Goal: Information Seeking & Learning: Learn about a topic

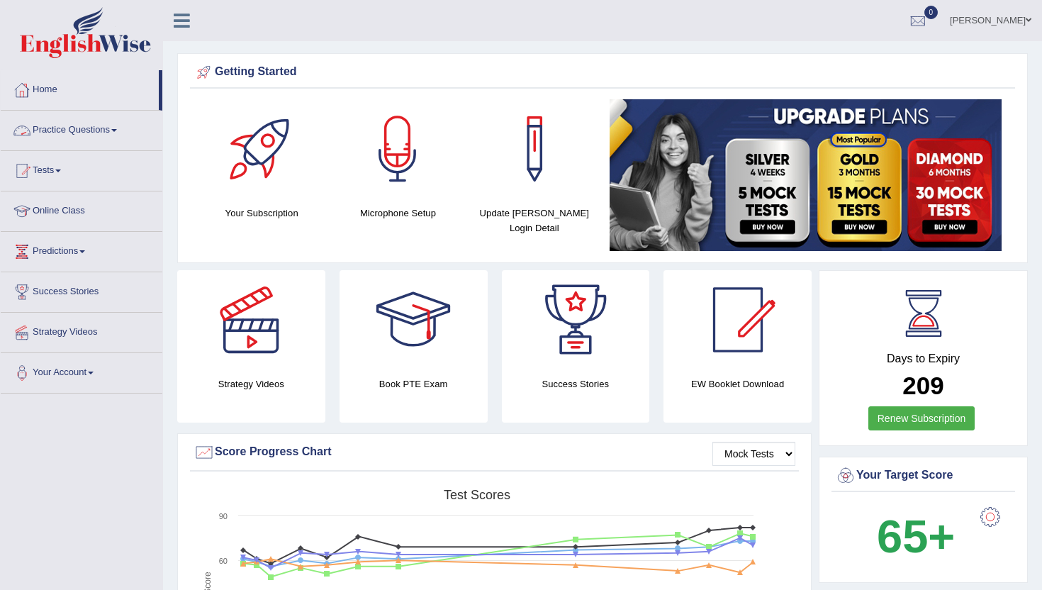
click at [75, 133] on link "Practice Questions" at bounding box center [82, 128] width 162 height 35
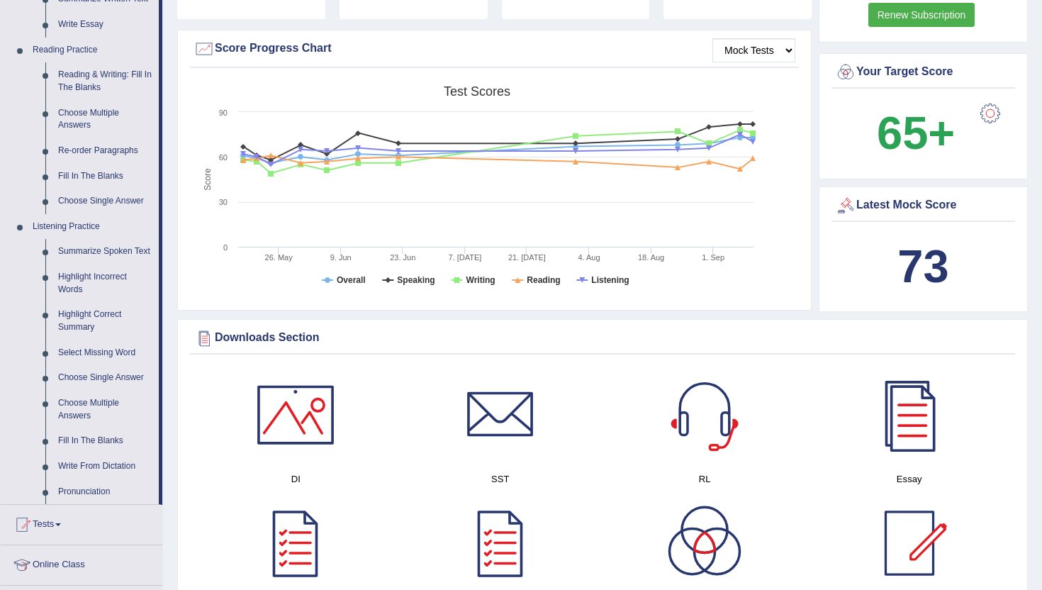
scroll to position [425, 0]
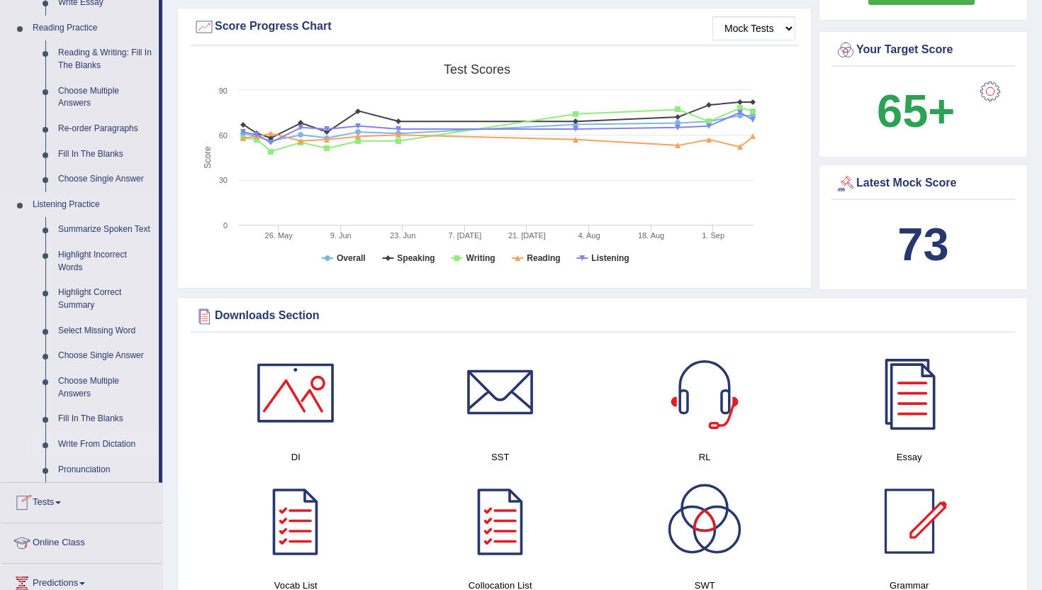
click at [87, 457] on link "Write From Dictation" at bounding box center [105, 445] width 107 height 26
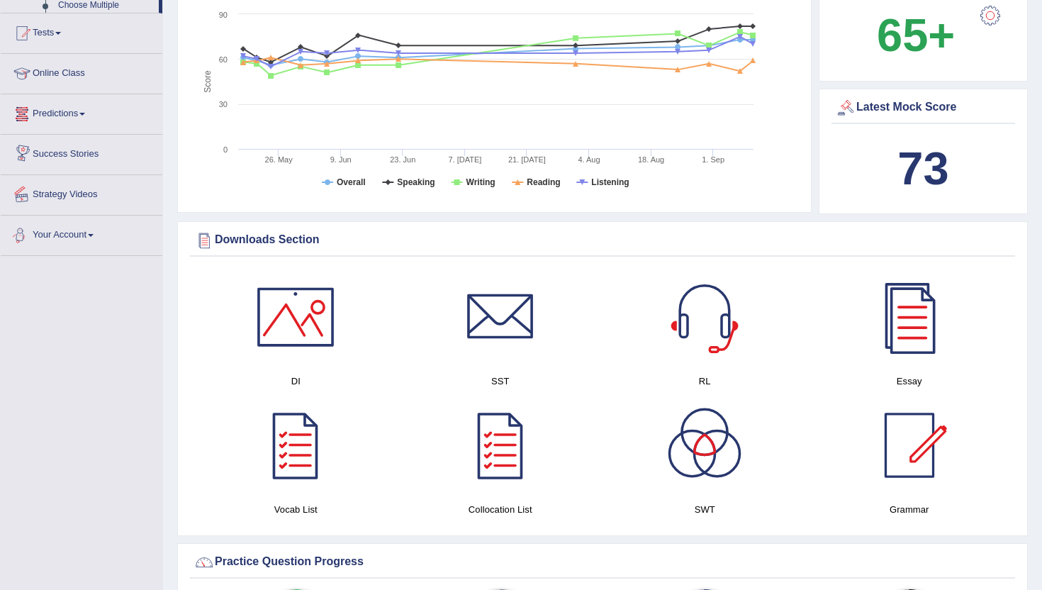
scroll to position [541, 0]
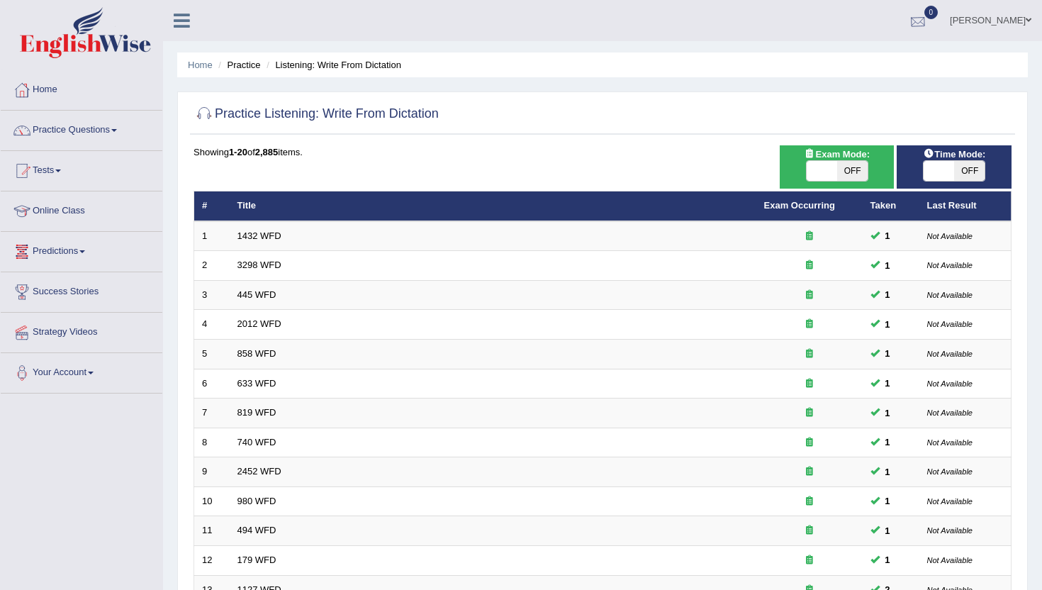
scroll to position [4, 0]
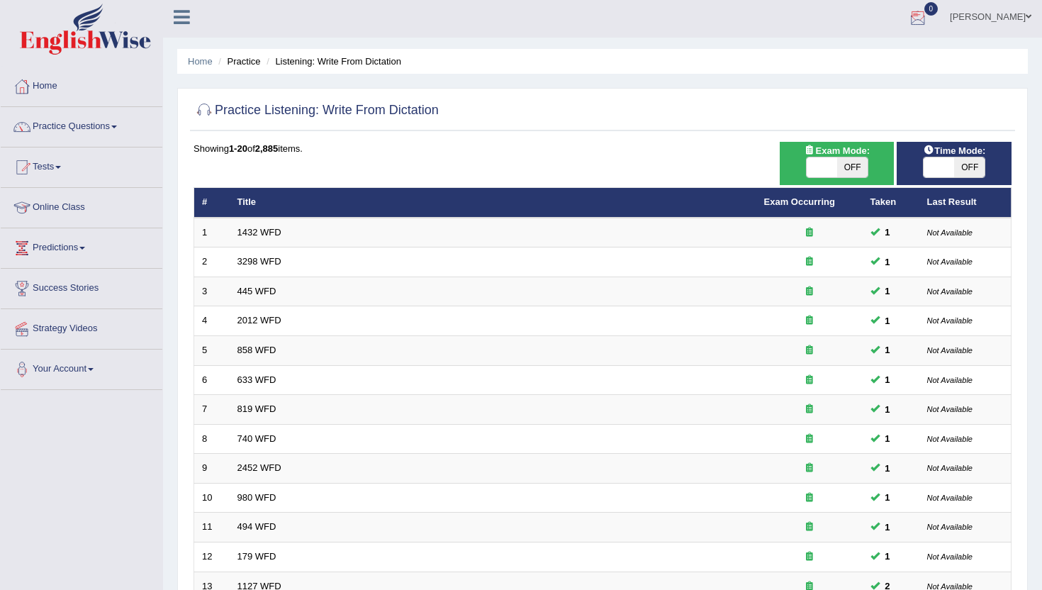
click at [928, 28] on div at bounding box center [917, 17] width 21 height 21
click at [95, 127] on link "Practice Questions" at bounding box center [82, 124] width 162 height 35
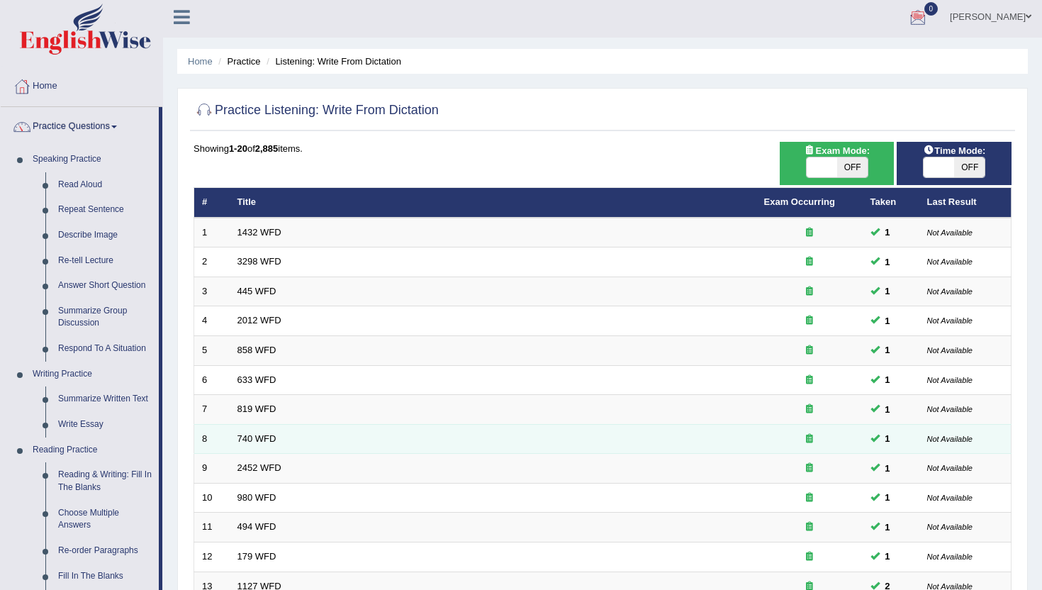
click at [655, 449] on td "740 WFD" at bounding box center [493, 439] width 527 height 30
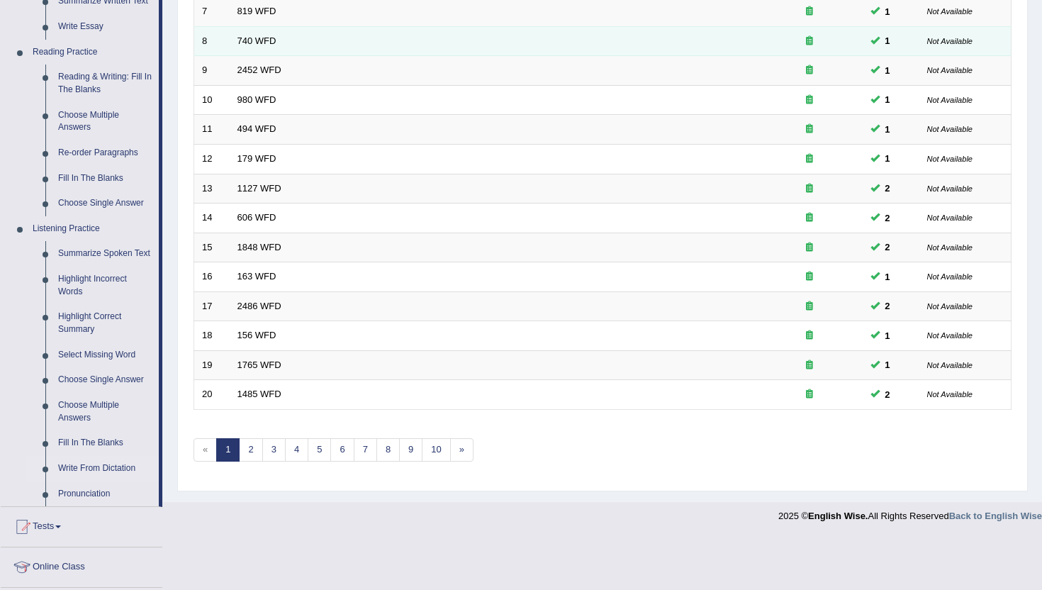
scroll to position [429, 0]
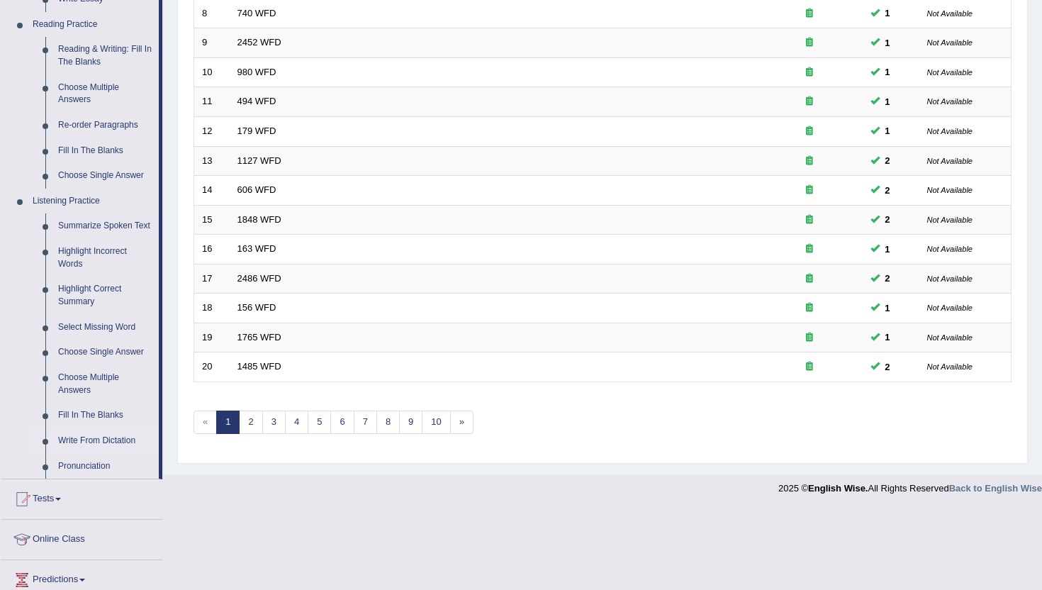
click at [441, 434] on div "Showing 1-20 of 2,885 items. # Title Exam Occurring Taken Last Result 1 1432 WF…" at bounding box center [602, 83] width 818 height 735
click at [439, 423] on link "10" at bounding box center [436, 421] width 28 height 23
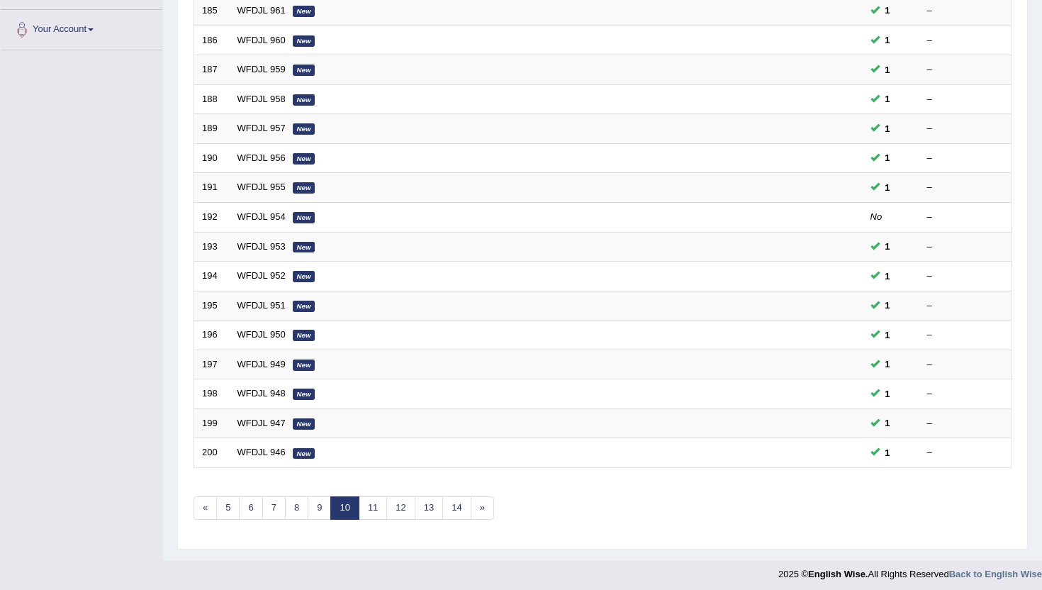
scroll to position [349, 0]
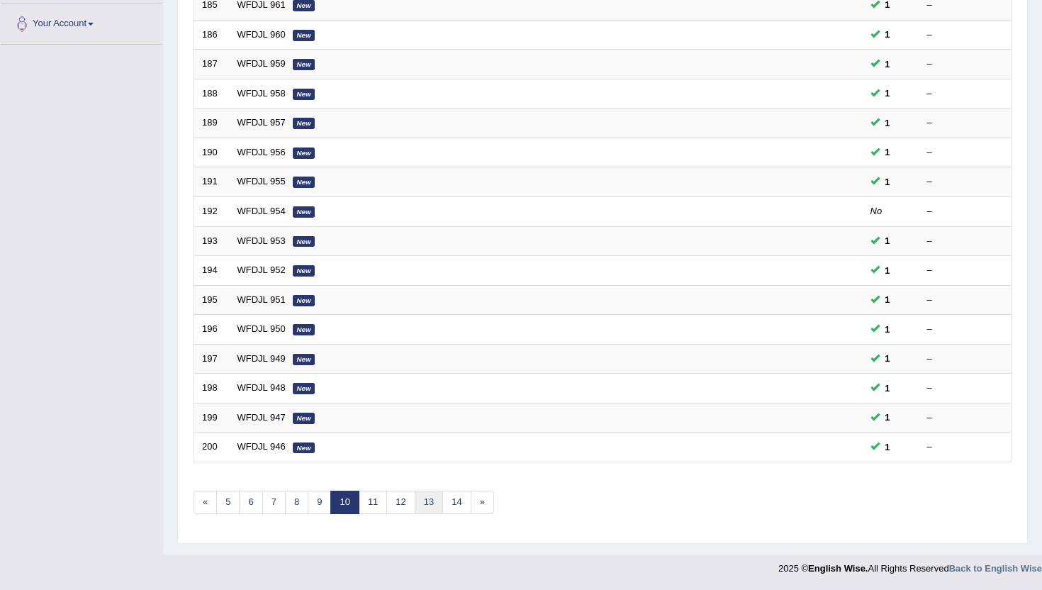
click at [428, 502] on link "13" at bounding box center [429, 501] width 28 height 23
click at [478, 498] on link "17" at bounding box center [472, 501] width 28 height 23
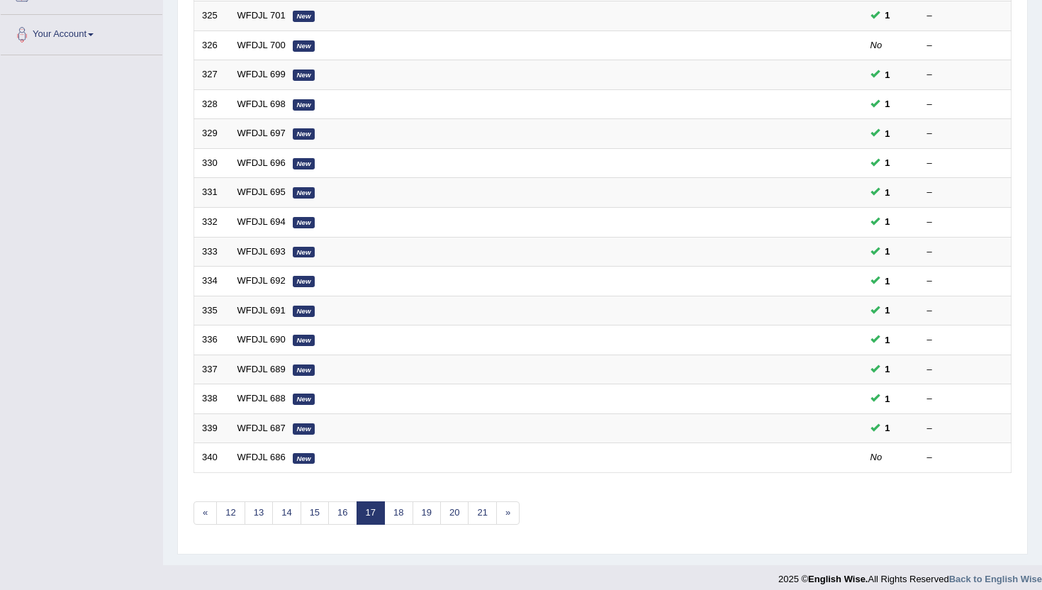
scroll to position [349, 0]
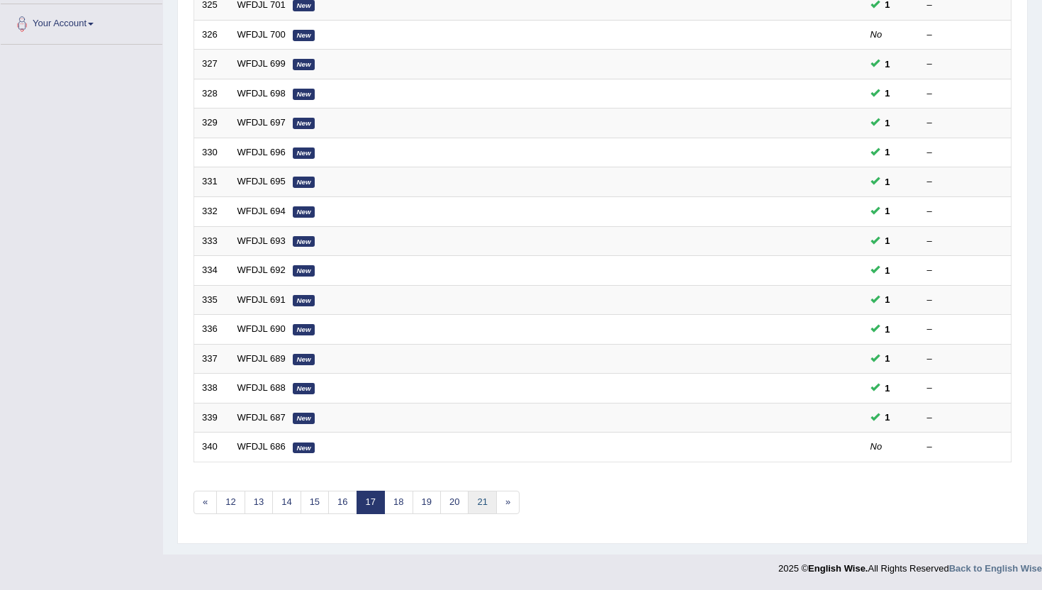
click at [469, 500] on link "21" at bounding box center [482, 501] width 28 height 23
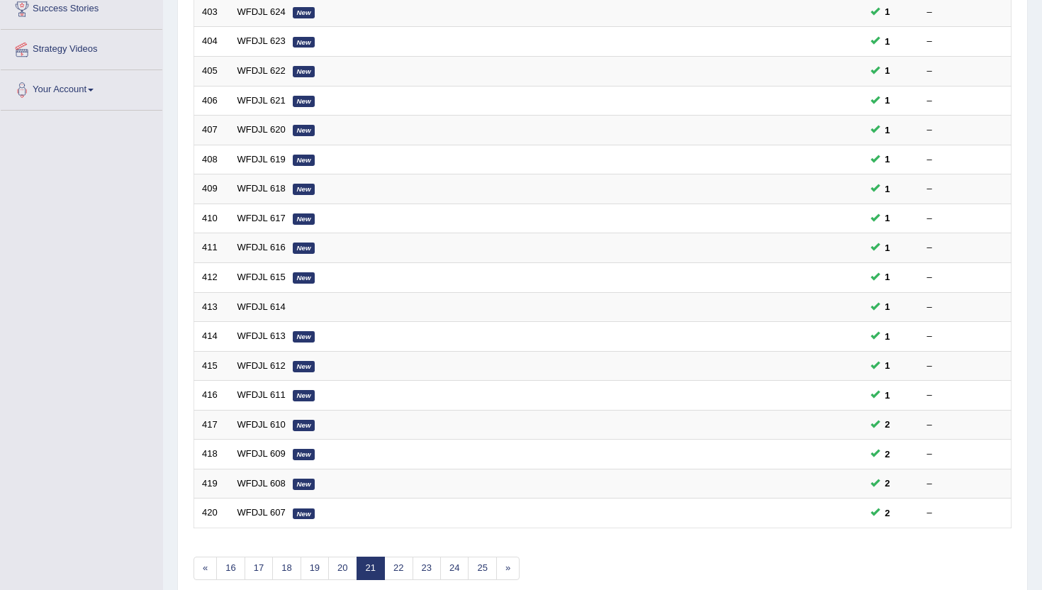
scroll to position [310, 0]
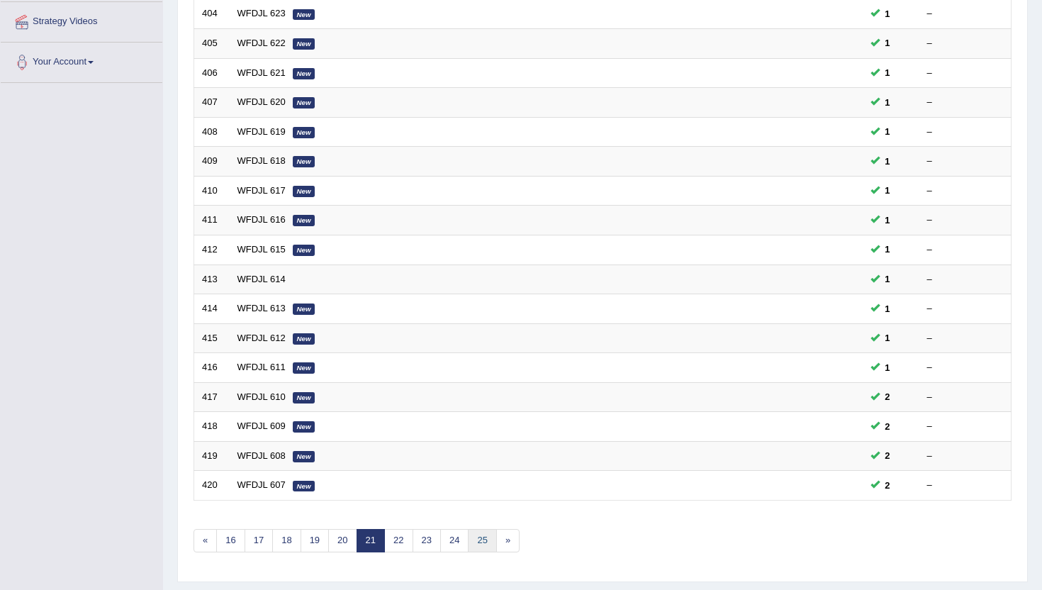
click at [484, 541] on link "25" at bounding box center [482, 540] width 28 height 23
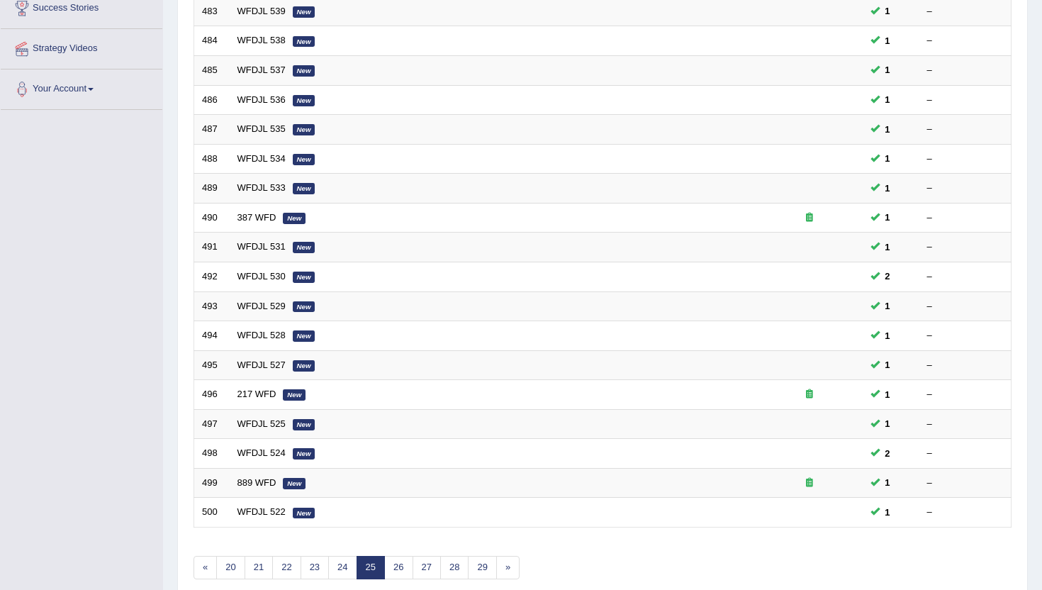
scroll to position [312, 0]
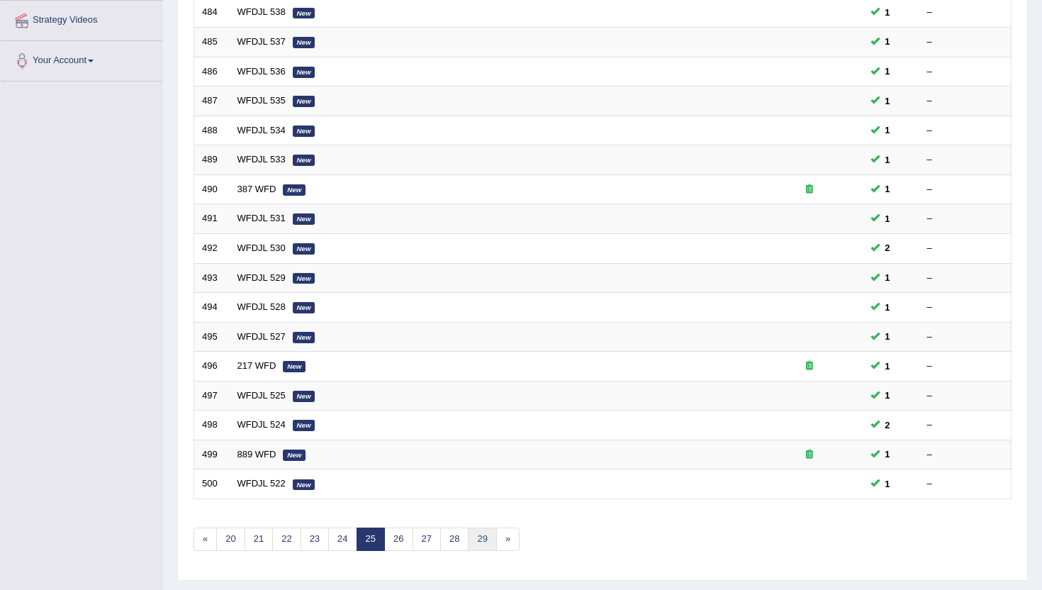
click at [485, 539] on link "29" at bounding box center [482, 538] width 28 height 23
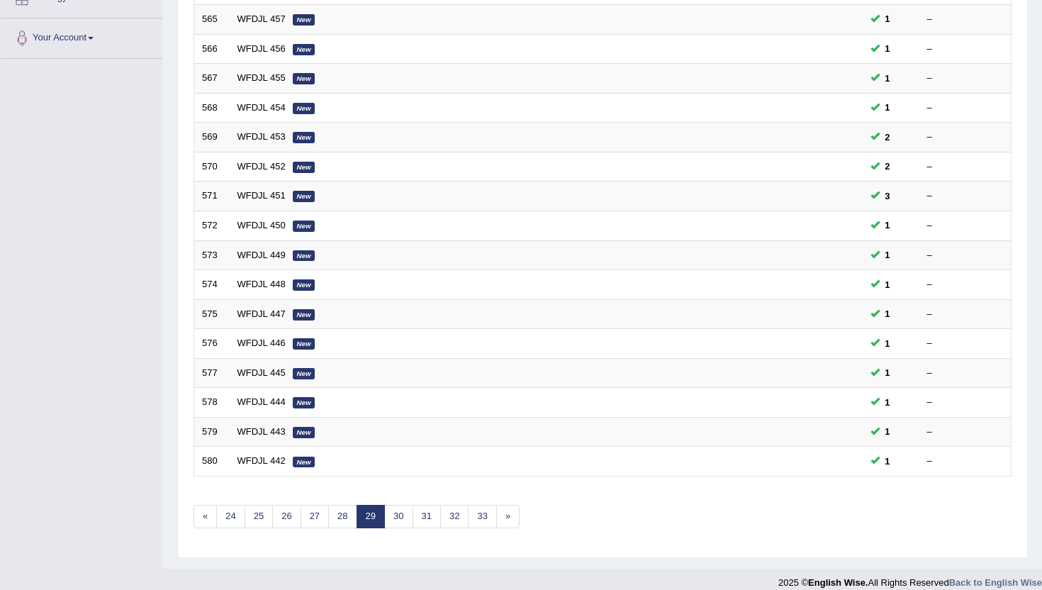
scroll to position [340, 0]
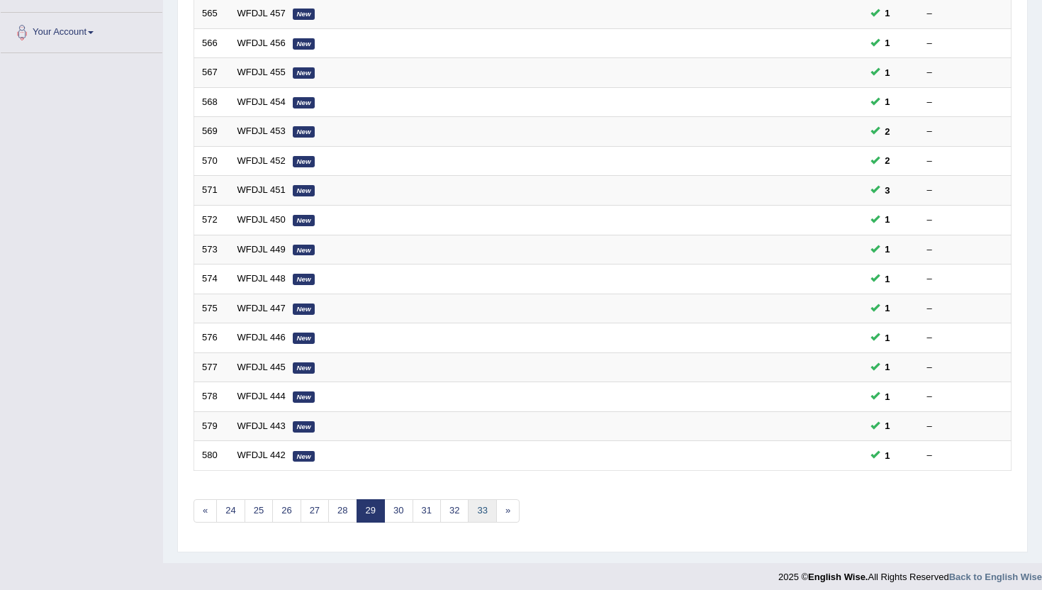
click at [489, 511] on link "33" at bounding box center [482, 510] width 28 height 23
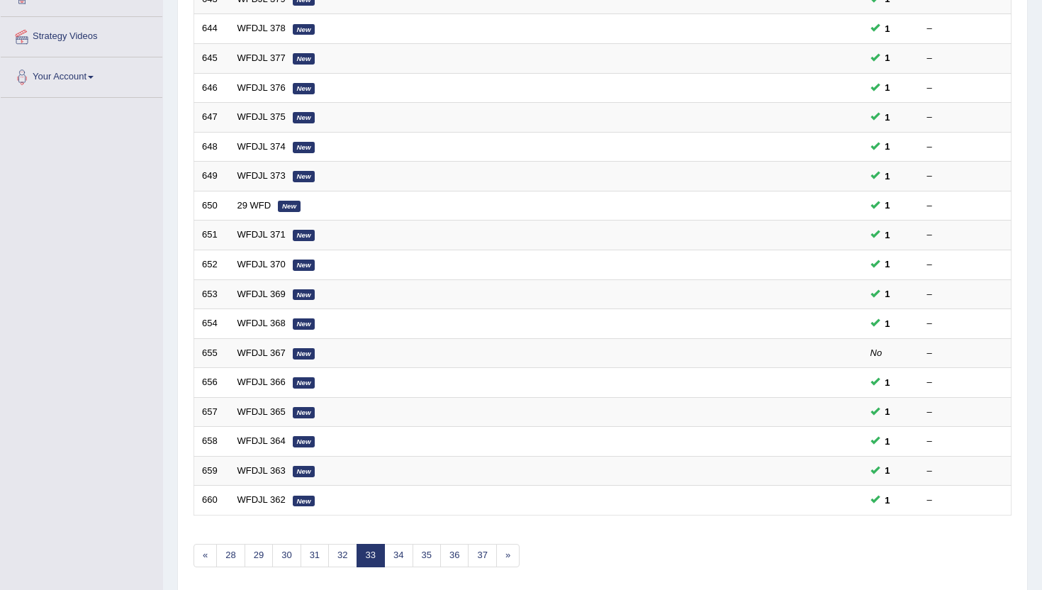
scroll to position [312, 0]
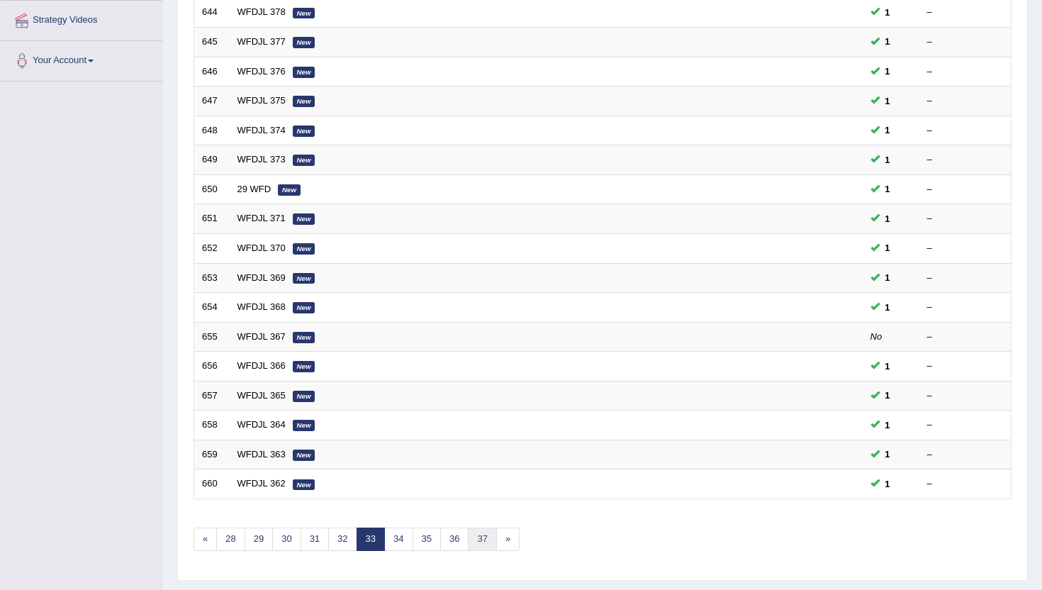
click at [478, 541] on link "37" at bounding box center [482, 538] width 28 height 23
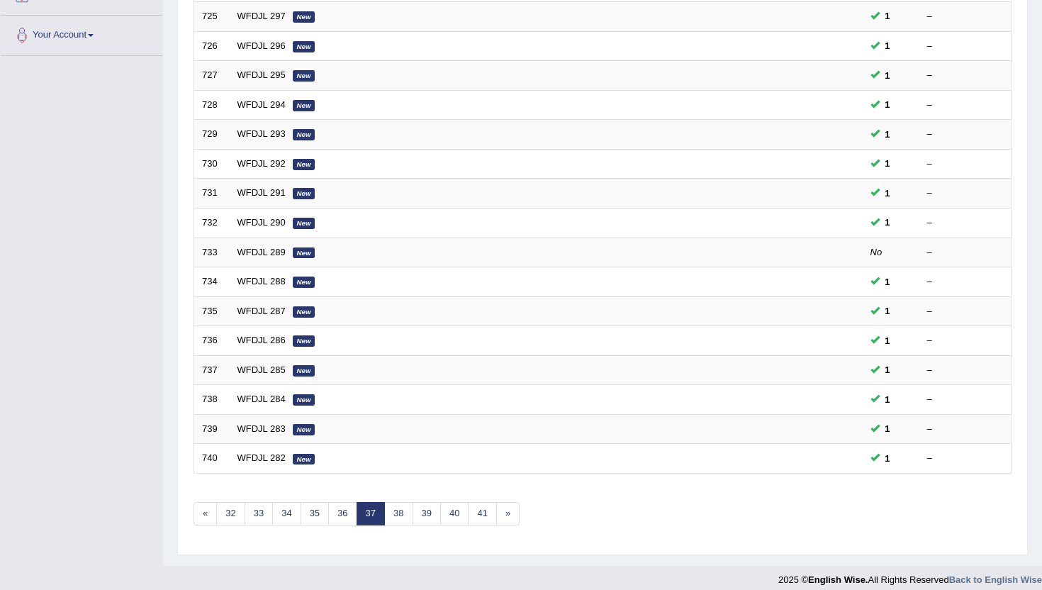
scroll to position [340, 0]
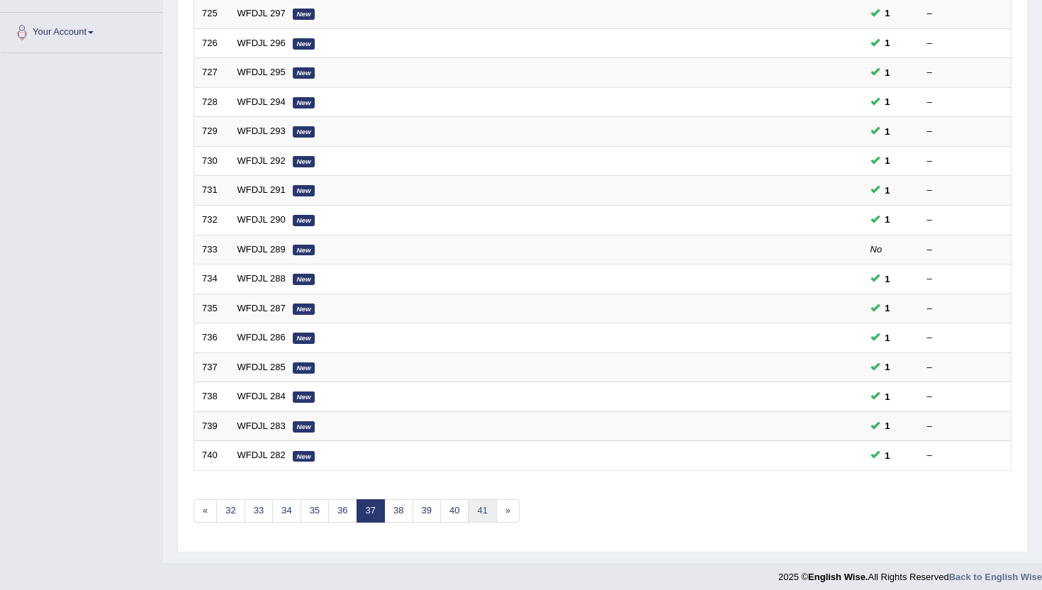
click at [481, 514] on link "41" at bounding box center [482, 510] width 28 height 23
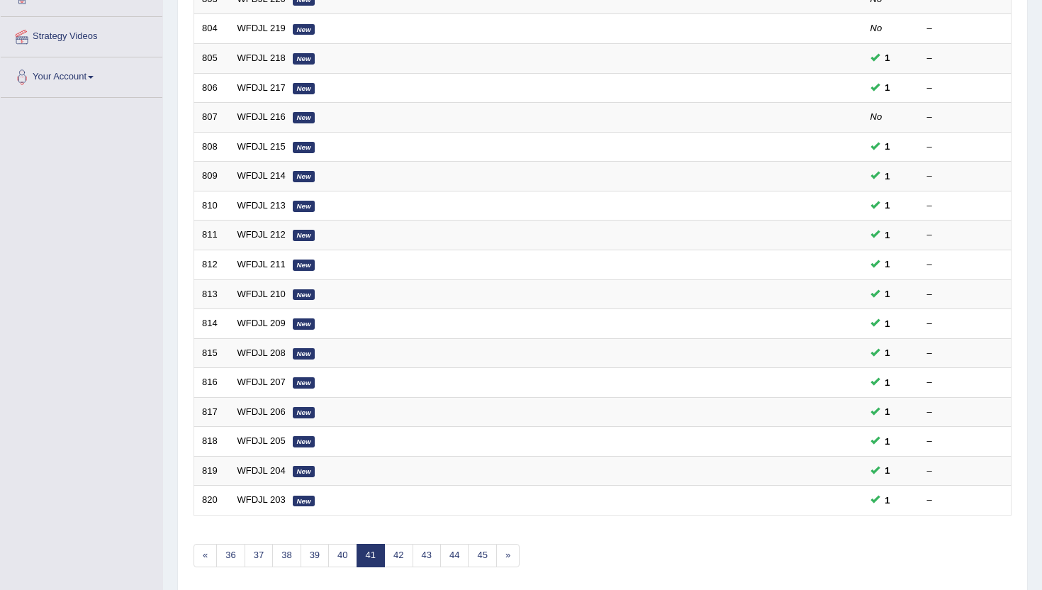
scroll to position [312, 0]
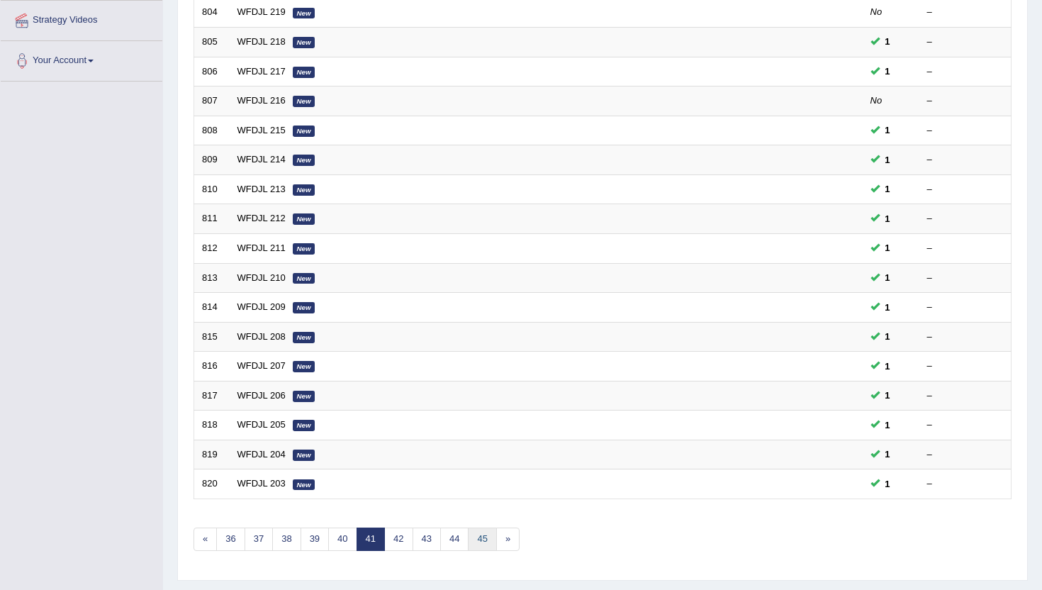
click at [477, 541] on link "45" at bounding box center [482, 538] width 28 height 23
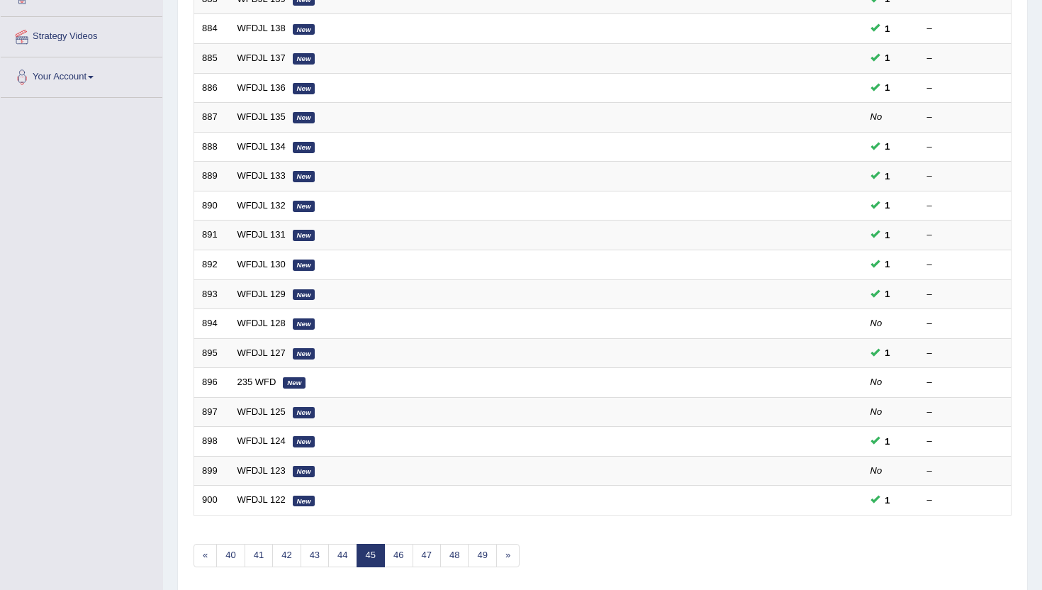
scroll to position [312, 0]
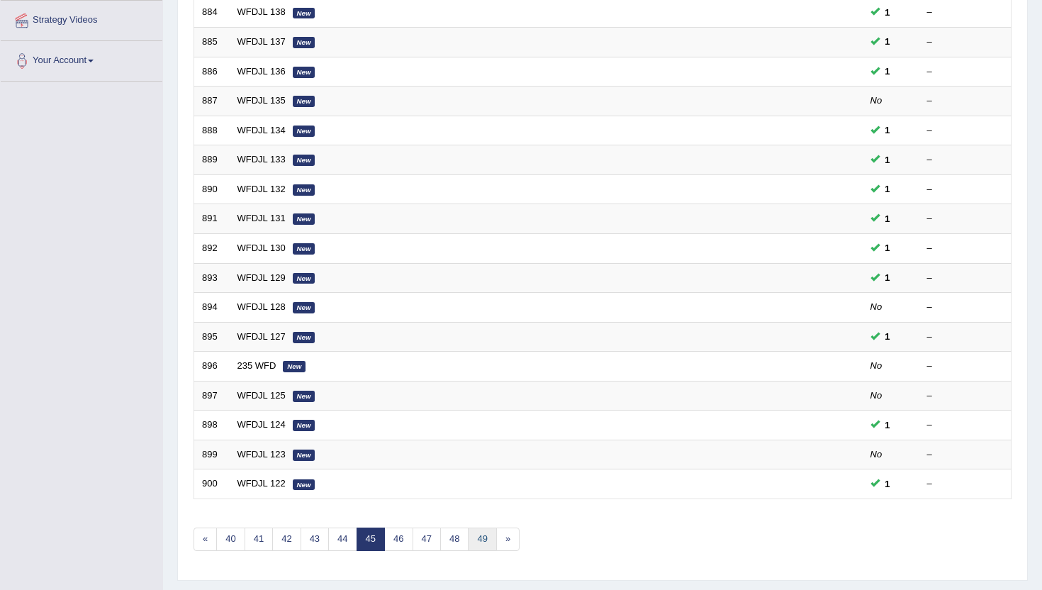
click at [485, 541] on link "49" at bounding box center [482, 538] width 28 height 23
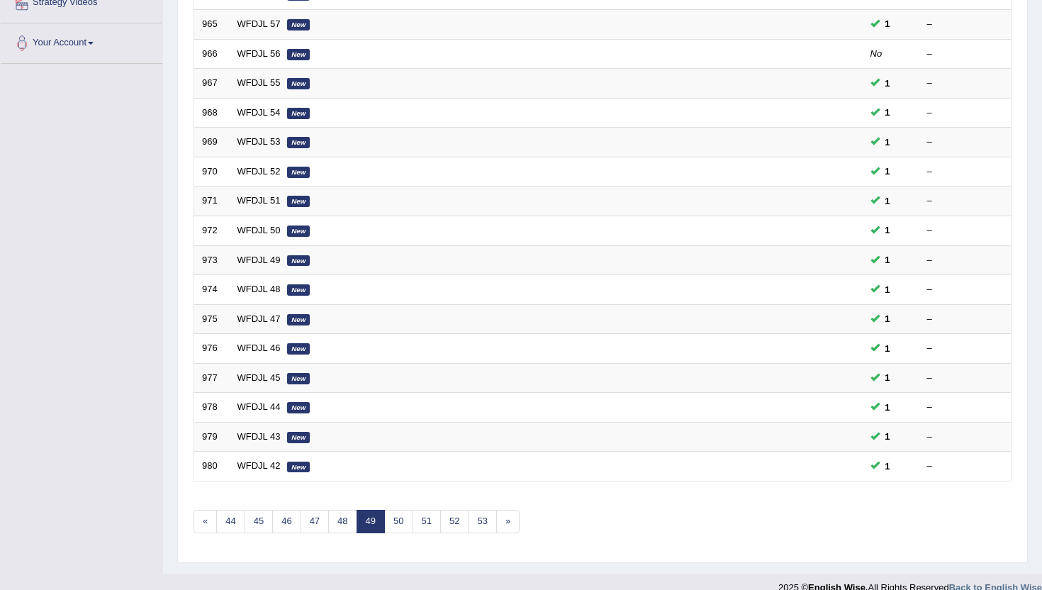
scroll to position [340, 0]
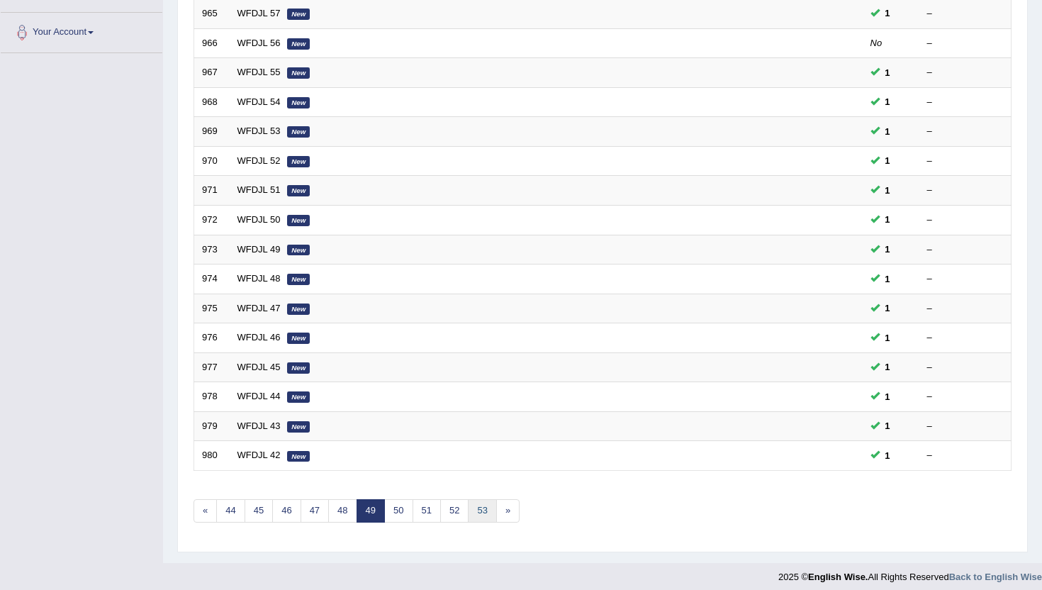
click at [481, 512] on link "53" at bounding box center [482, 510] width 28 height 23
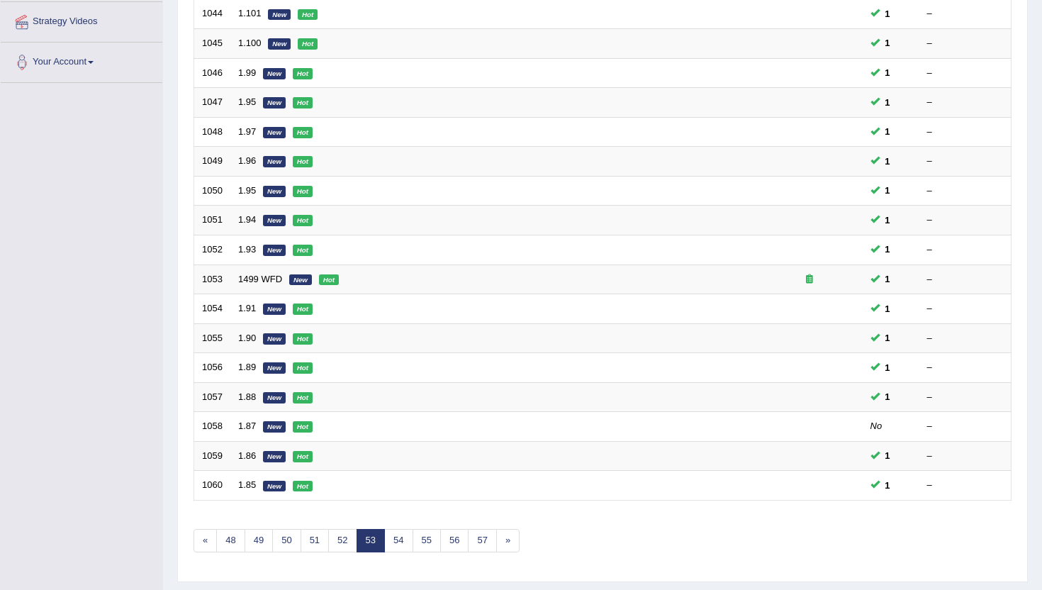
scroll to position [327, 0]
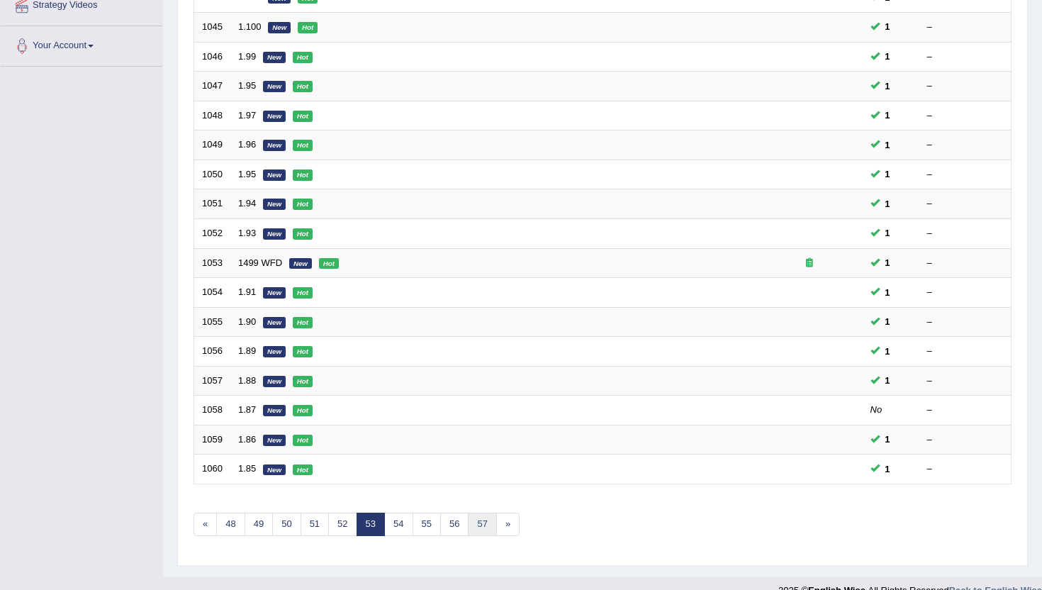
click at [481, 513] on link "57" at bounding box center [482, 523] width 28 height 23
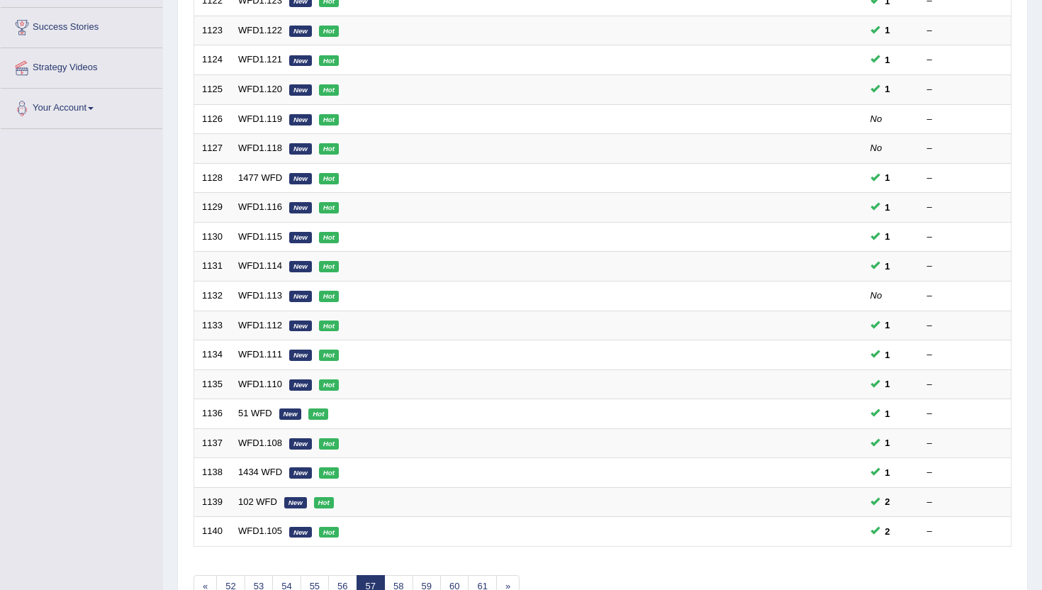
scroll to position [321, 0]
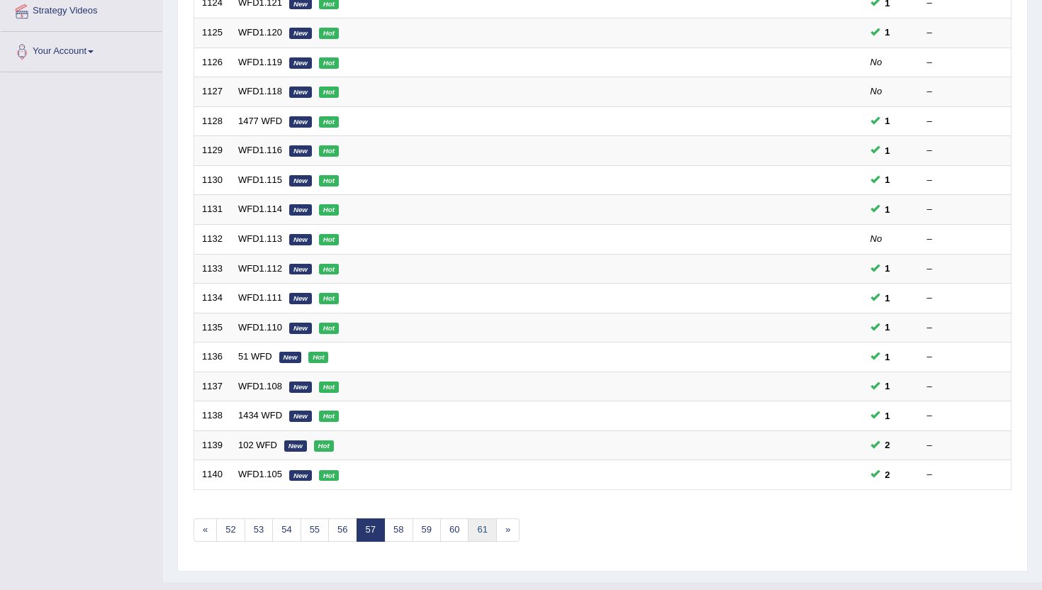
click at [479, 535] on link "61" at bounding box center [482, 529] width 28 height 23
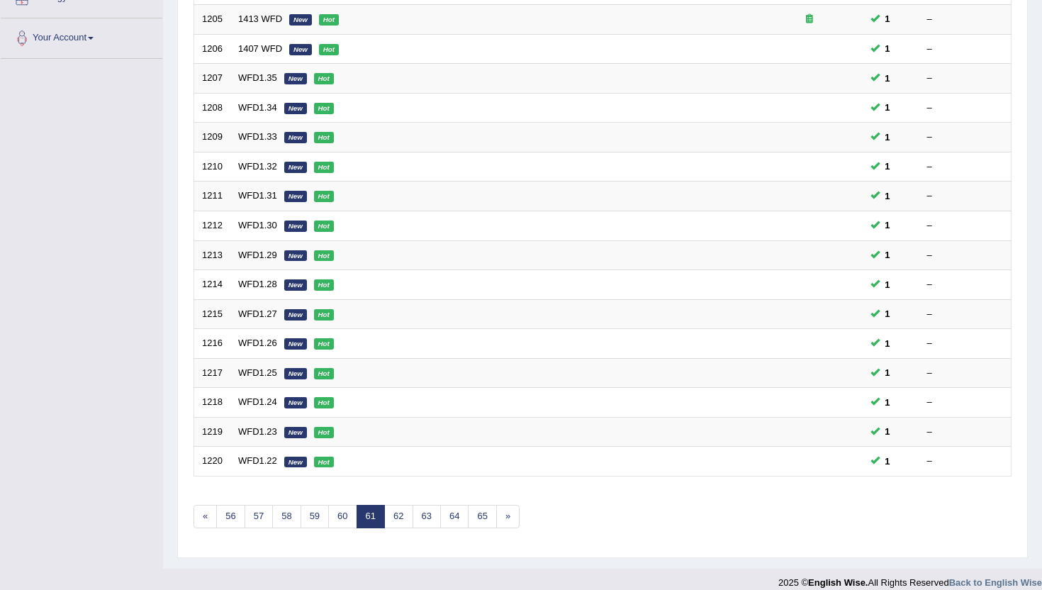
scroll to position [340, 0]
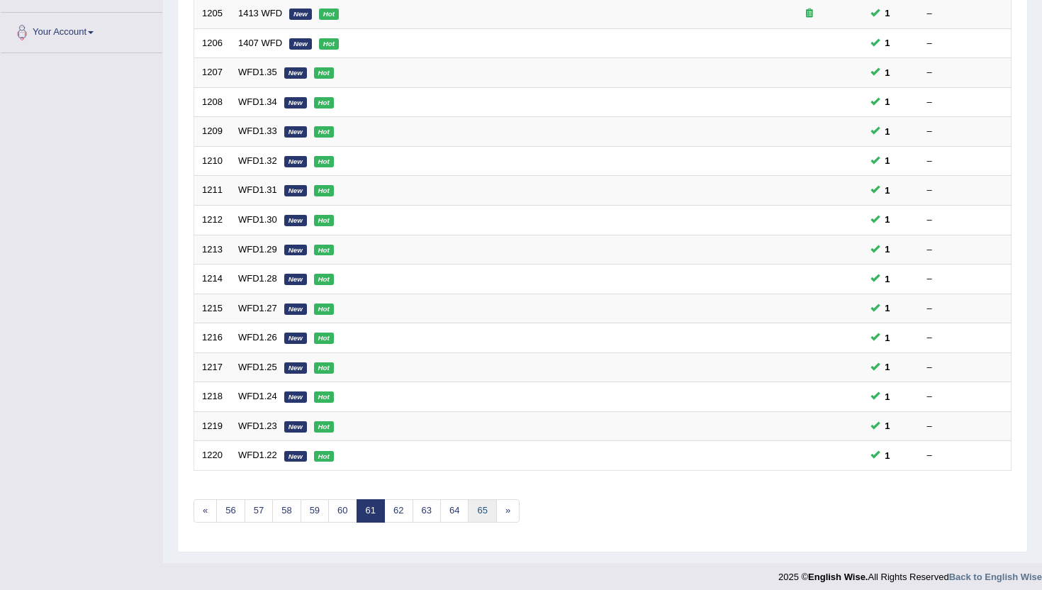
click at [482, 504] on link "65" at bounding box center [482, 510] width 28 height 23
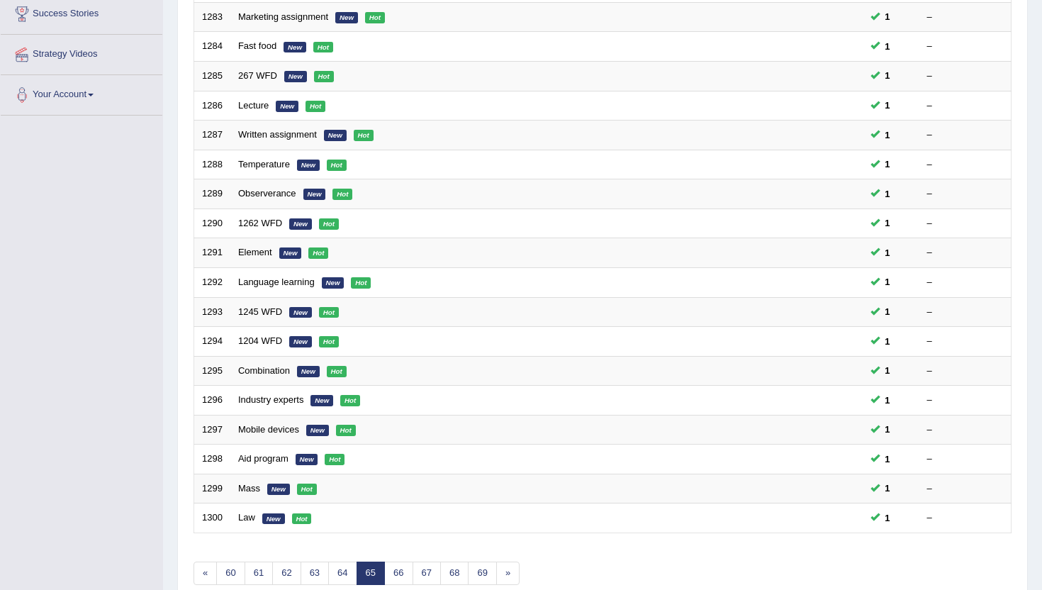
scroll to position [284, 0]
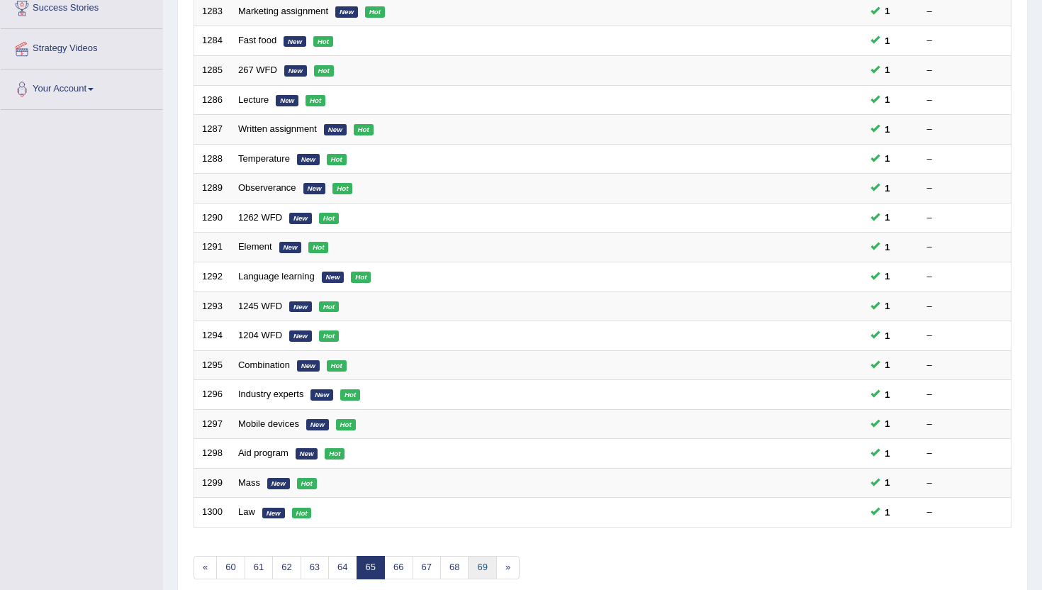
click at [481, 569] on link "69" at bounding box center [482, 567] width 28 height 23
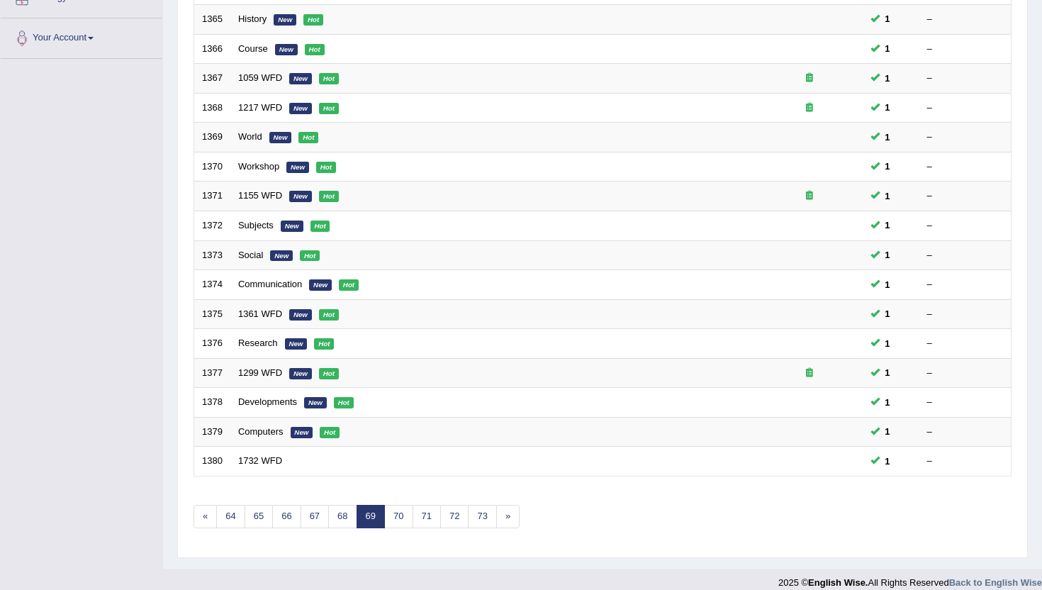
scroll to position [340, 0]
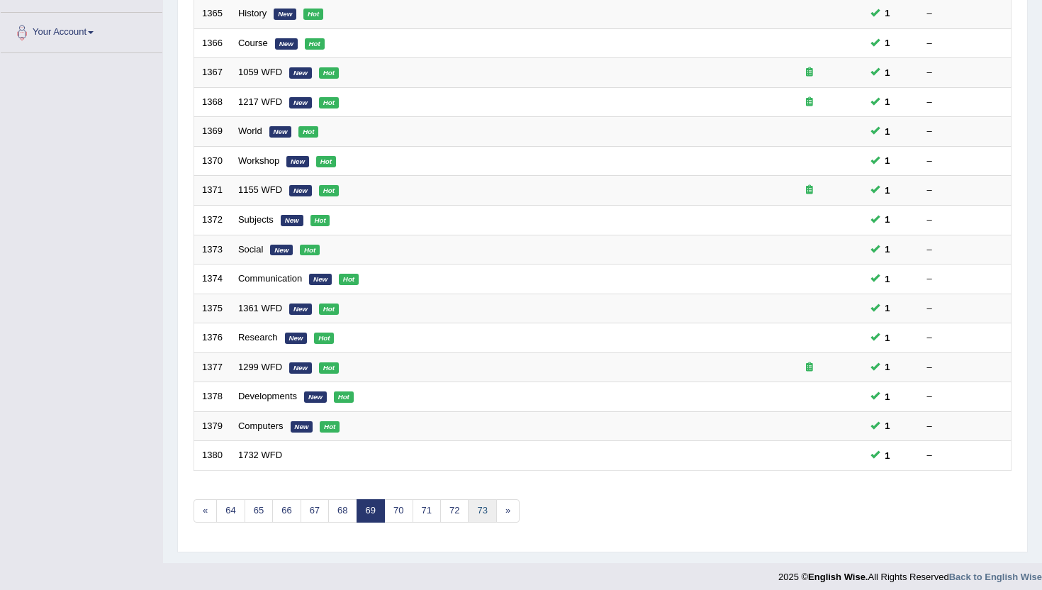
click at [481, 514] on link "73" at bounding box center [482, 510] width 28 height 23
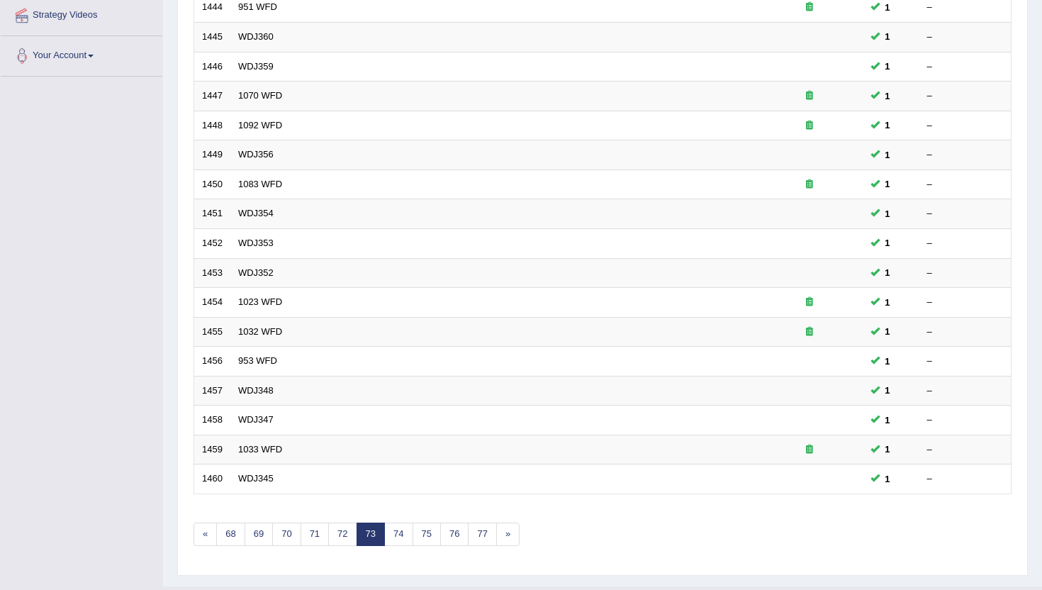
scroll to position [327, 0]
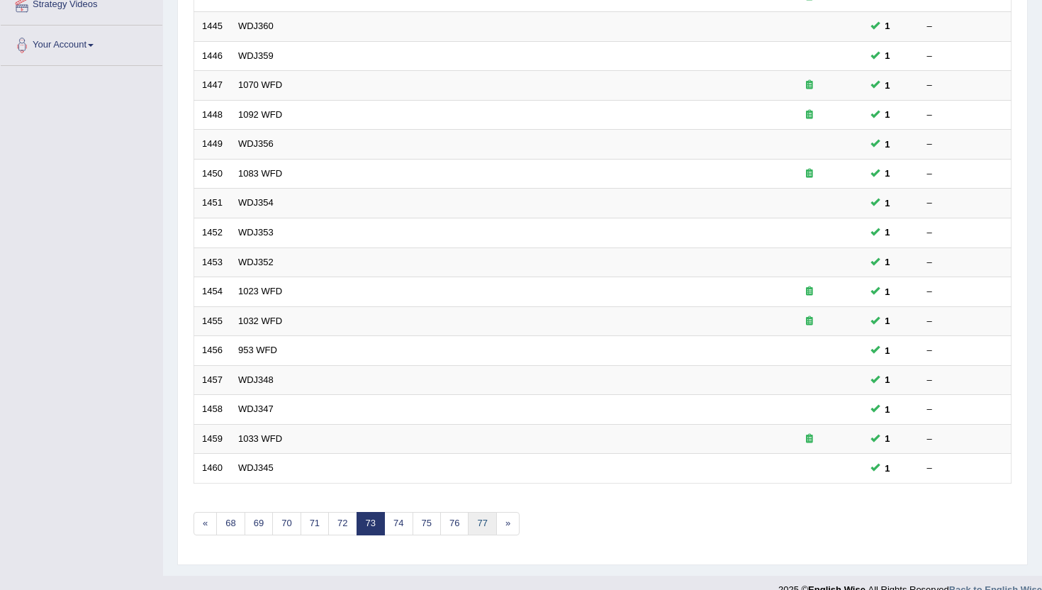
click at [481, 514] on link "77" at bounding box center [482, 523] width 28 height 23
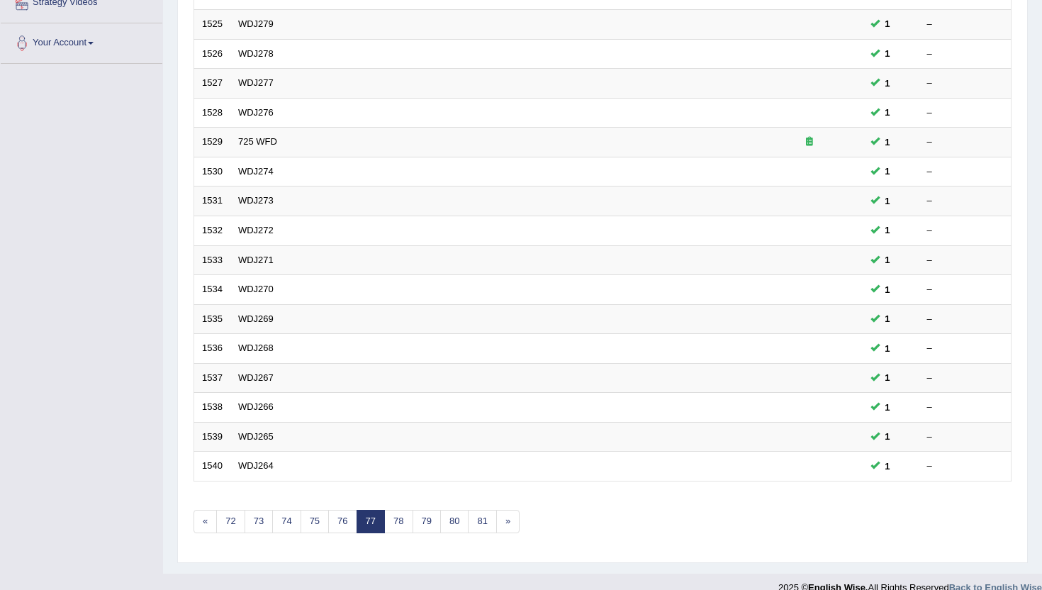
scroll to position [340, 0]
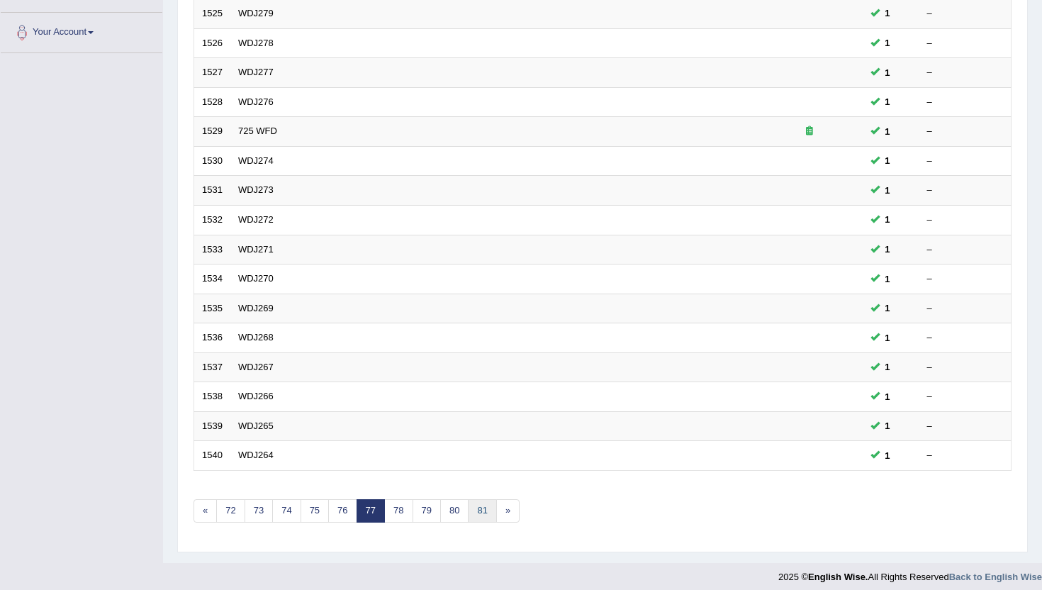
click at [481, 514] on link "81" at bounding box center [482, 510] width 28 height 23
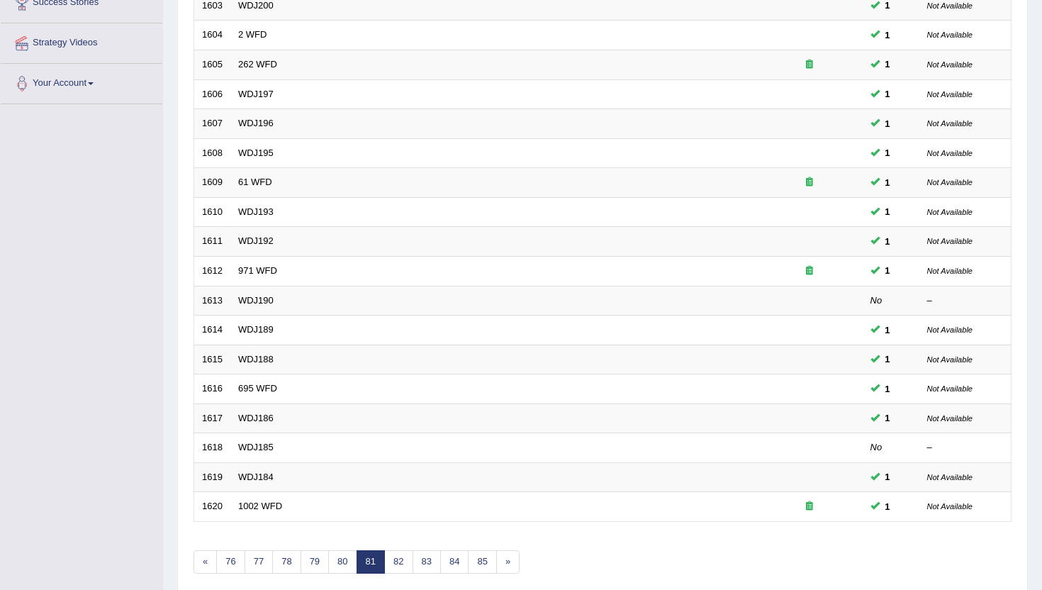
scroll to position [312, 0]
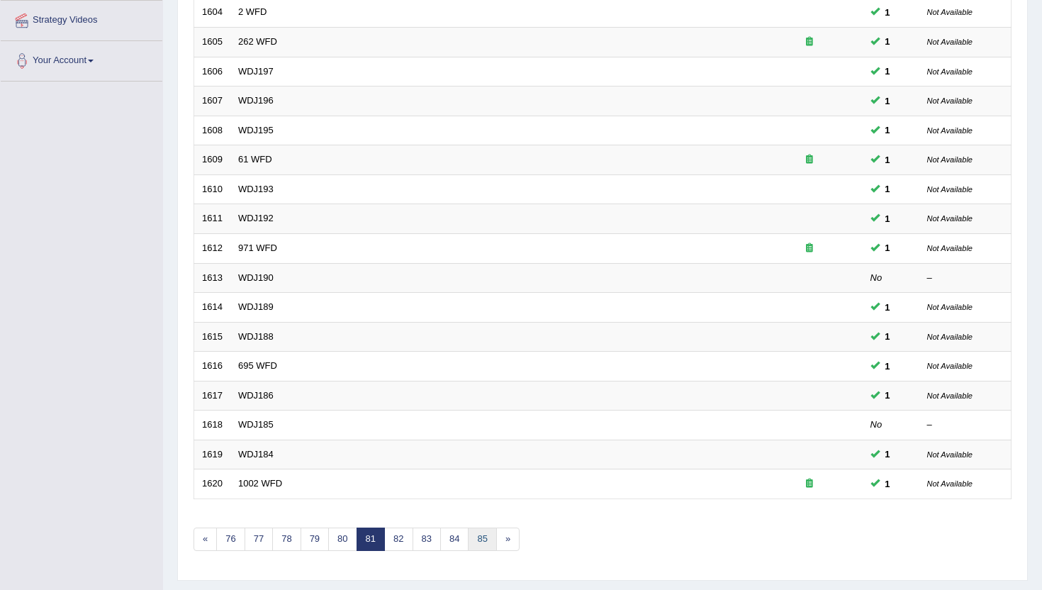
click at [478, 541] on link "85" at bounding box center [482, 538] width 28 height 23
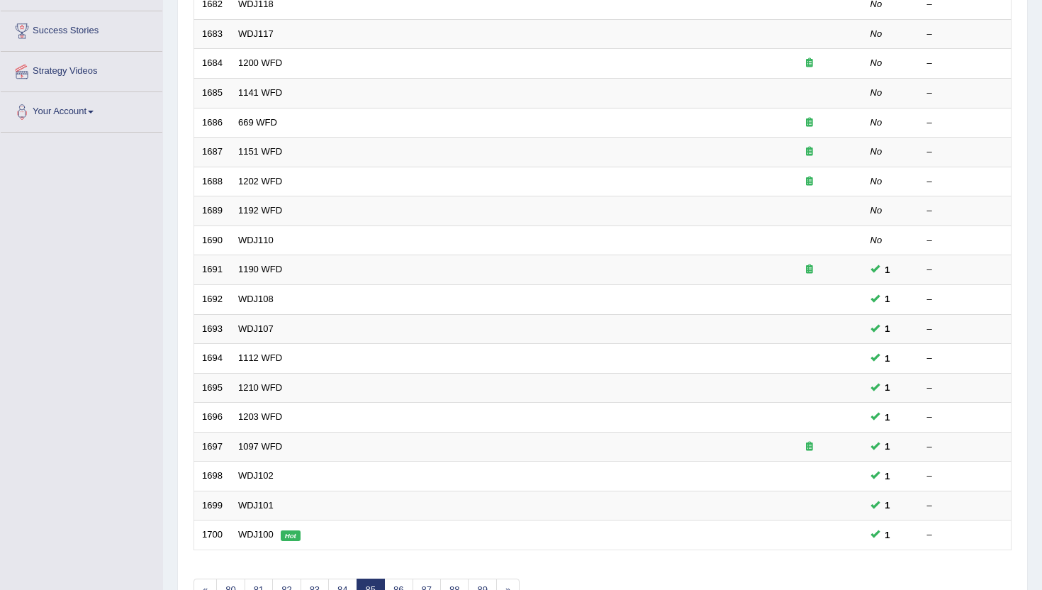
scroll to position [284, 0]
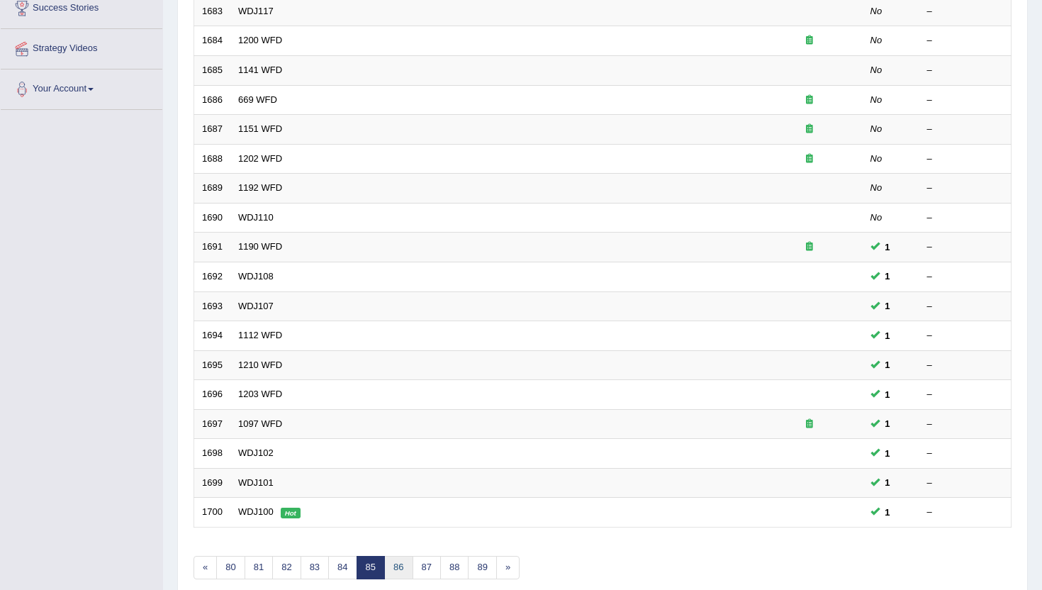
click at [393, 556] on link "86" at bounding box center [398, 567] width 28 height 23
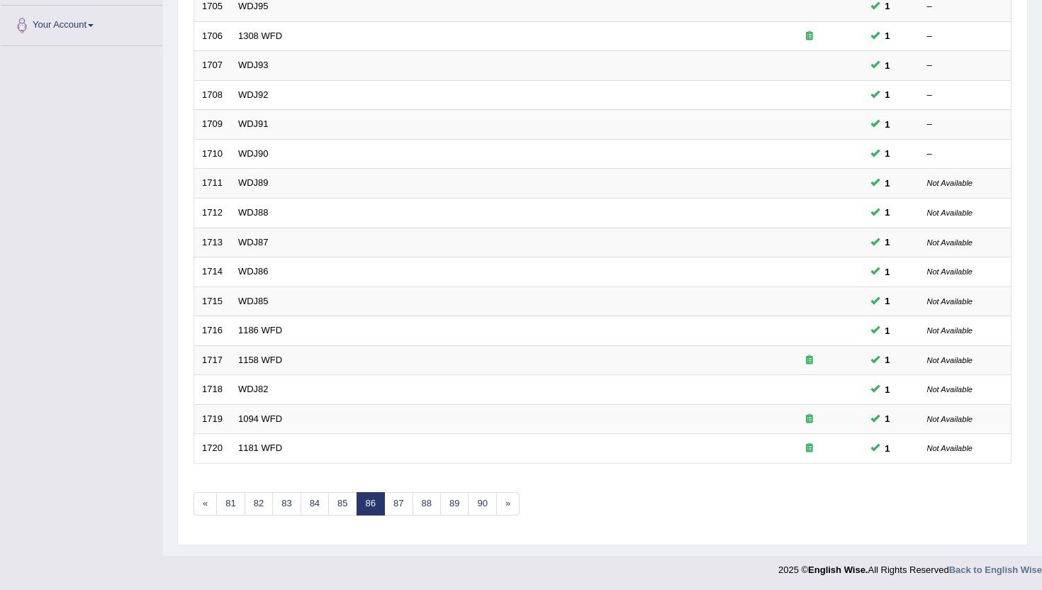
scroll to position [349, 0]
click at [402, 499] on link "87" at bounding box center [398, 501] width 28 height 23
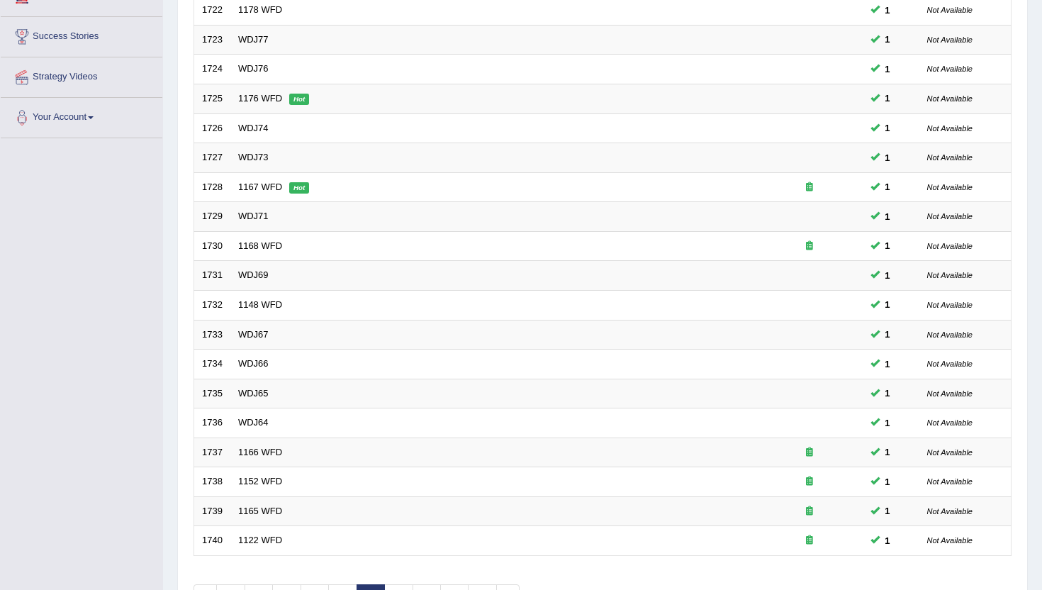
scroll to position [312, 0]
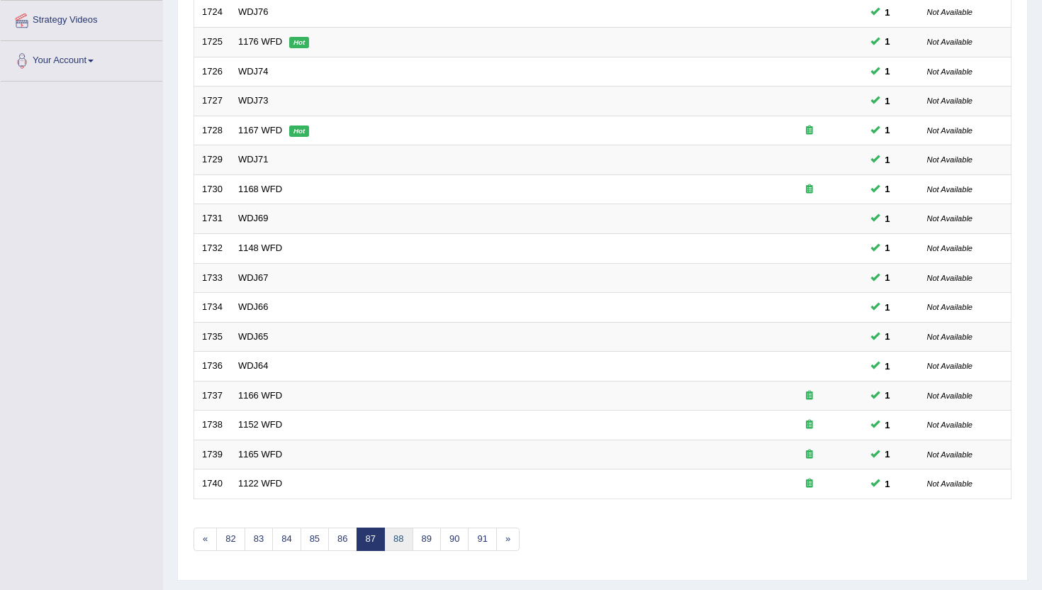
drag, startPoint x: 403, startPoint y: 552, endPoint x: 403, endPoint y: 544, distance: 7.8
click at [403, 551] on div "Showing 1,721-1,740 of 2,885 items. # Title Exam Occurring Taken Last Result 17…" at bounding box center [602, 200] width 818 height 735
click at [420, 546] on link "89" at bounding box center [427, 538] width 28 height 23
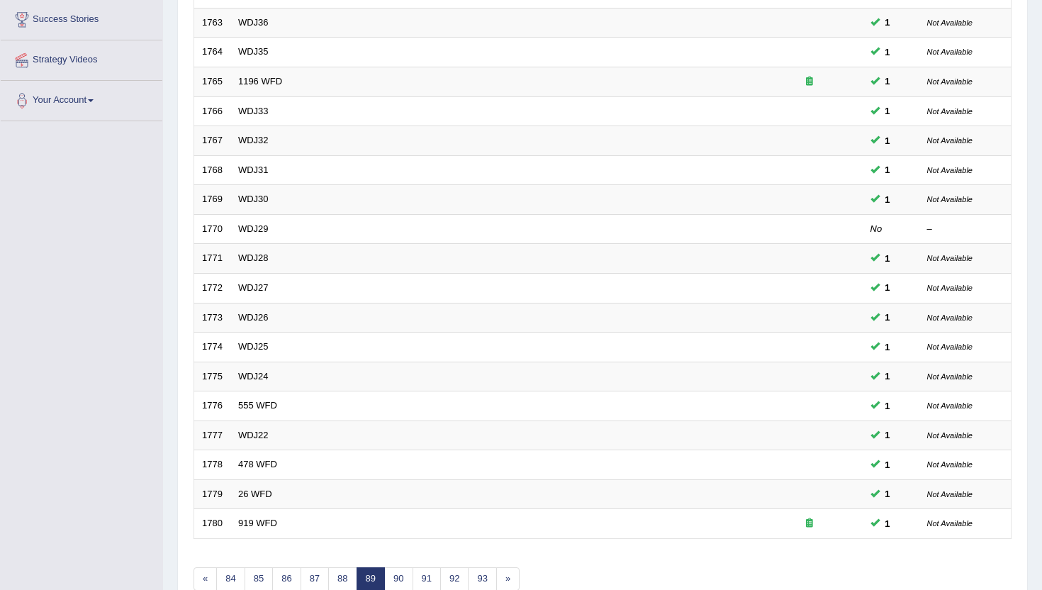
scroll to position [273, 0]
click at [426, 576] on link "91" at bounding box center [427, 577] width 28 height 23
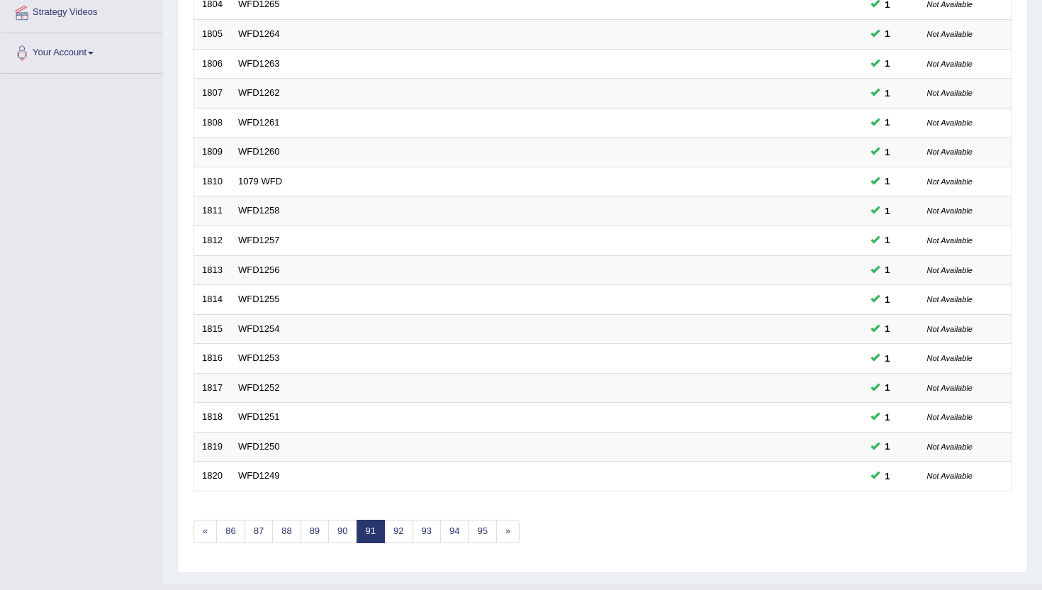
scroll to position [330, 0]
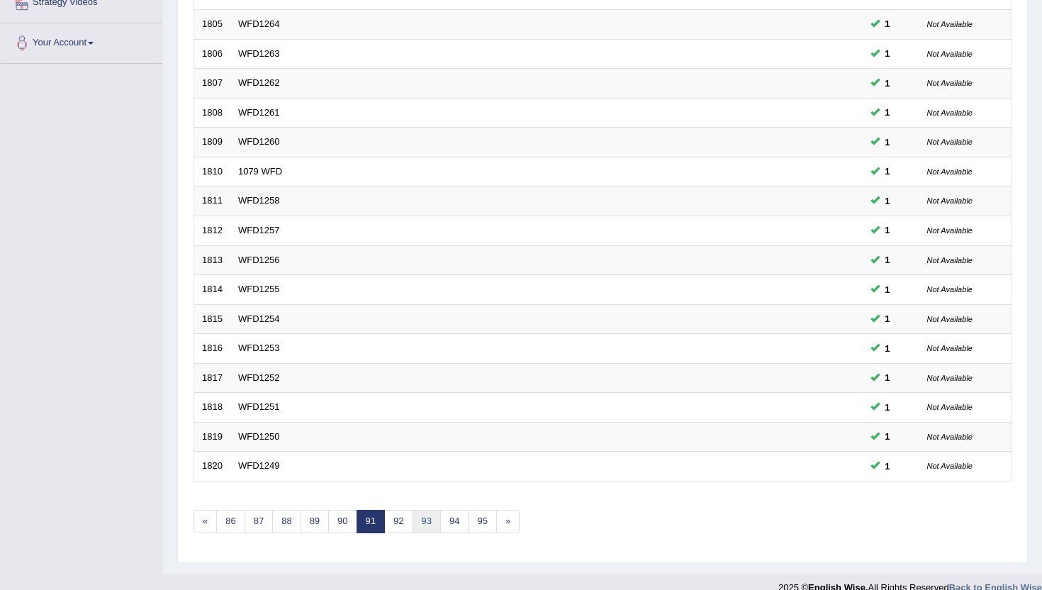
click at [435, 523] on link "93" at bounding box center [427, 521] width 28 height 23
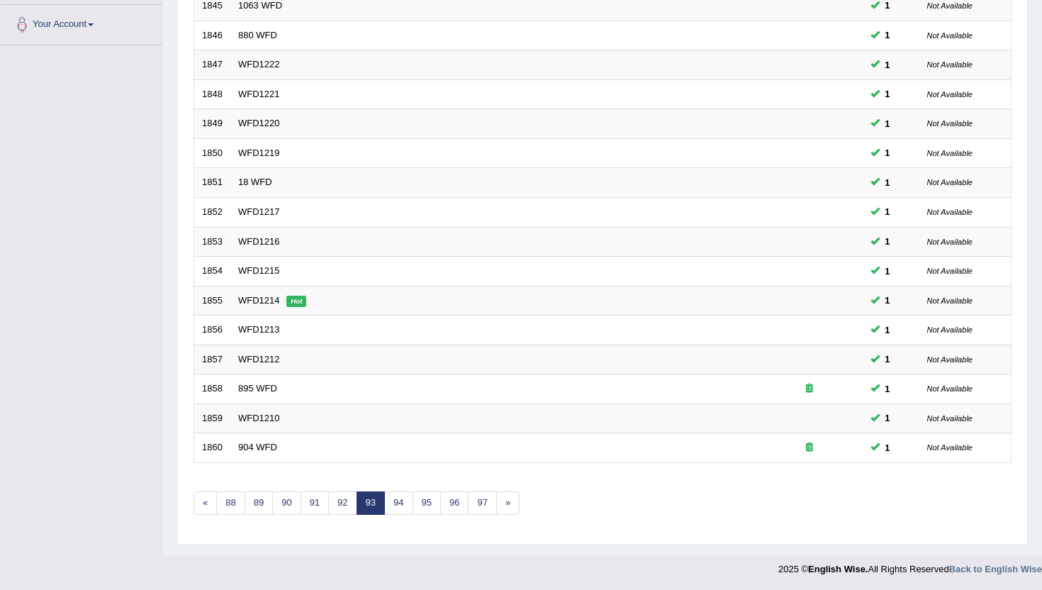
scroll to position [349, 0]
click at [437, 505] on link "95" at bounding box center [427, 501] width 28 height 23
click at [437, 505] on link "97" at bounding box center [427, 501] width 28 height 23
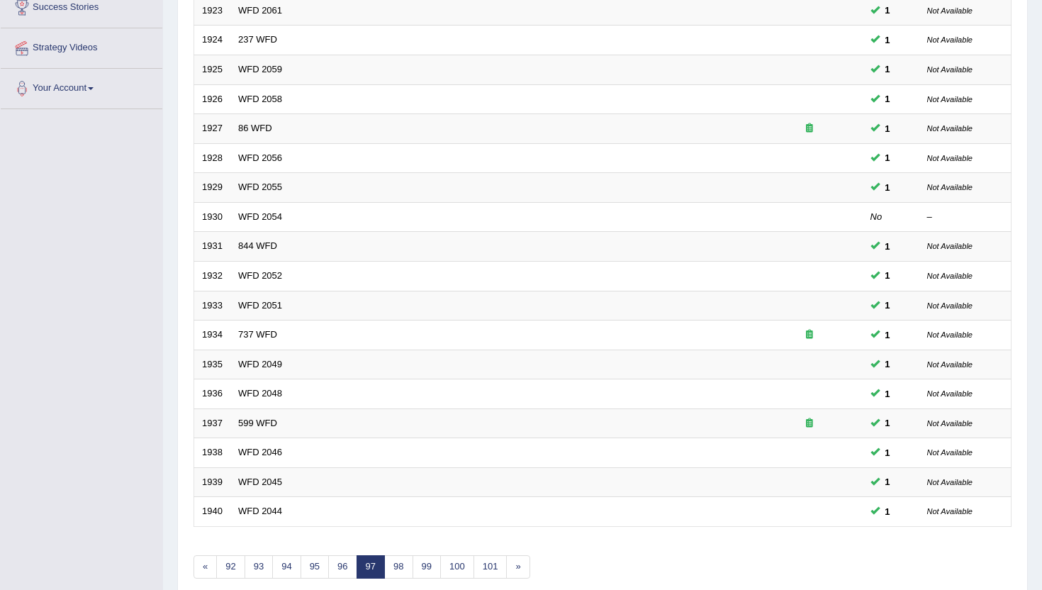
scroll to position [312, 0]
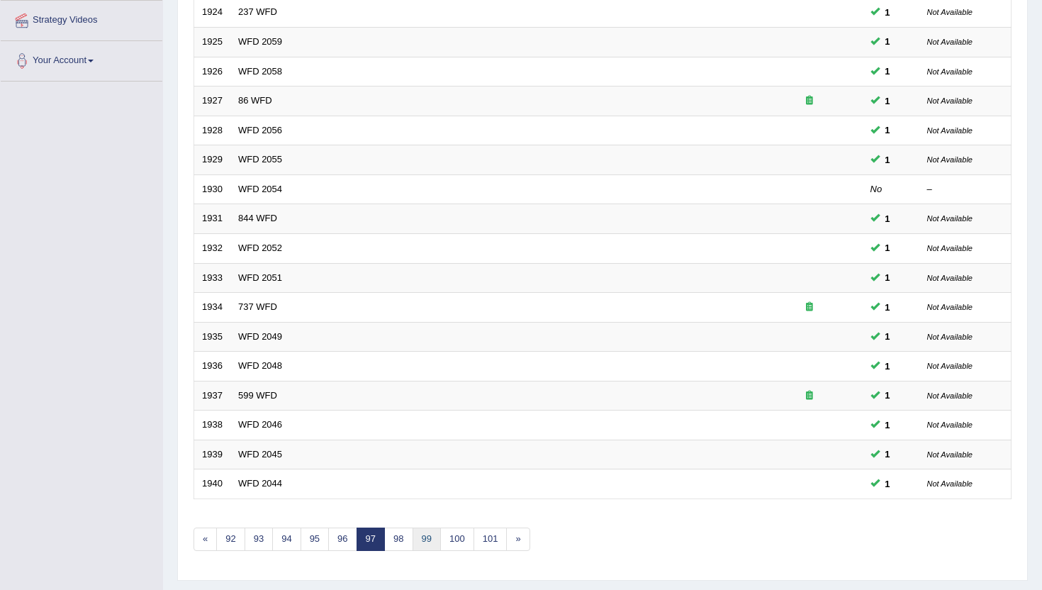
click at [426, 537] on link "99" at bounding box center [427, 538] width 28 height 23
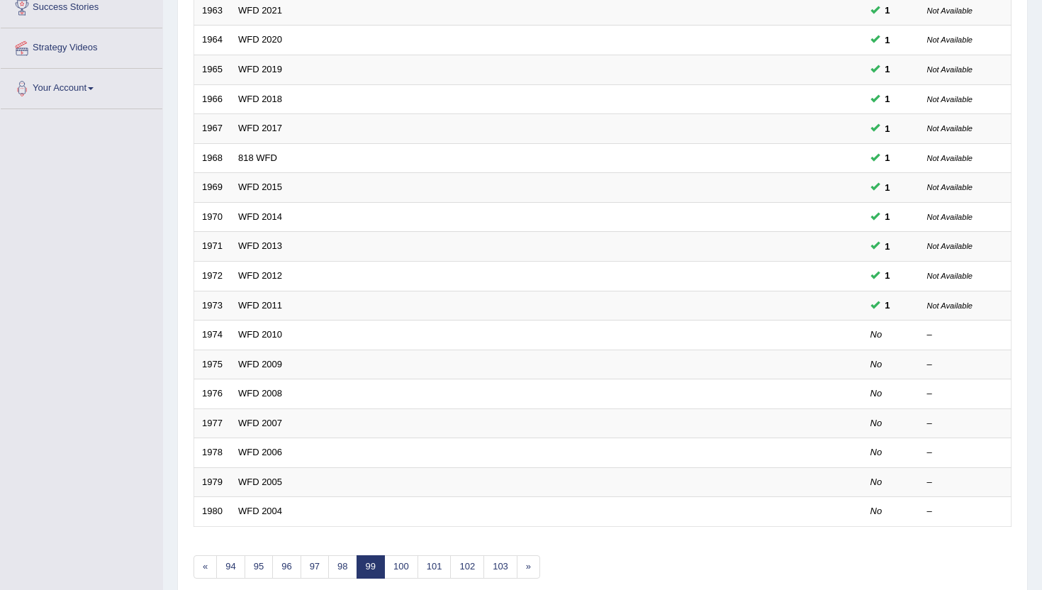
scroll to position [312, 0]
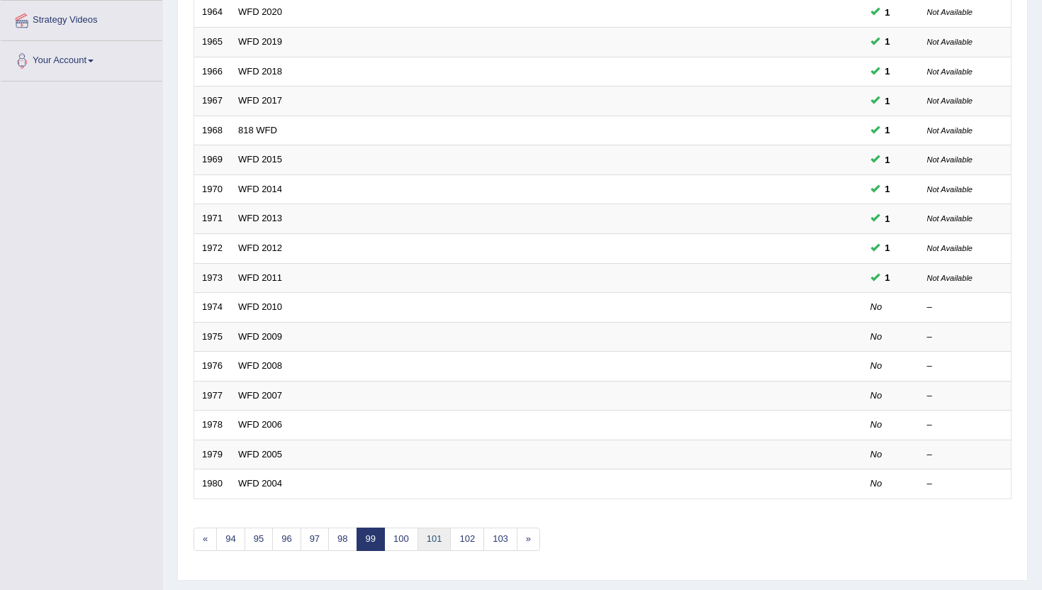
click at [426, 537] on link "101" at bounding box center [434, 538] width 34 height 23
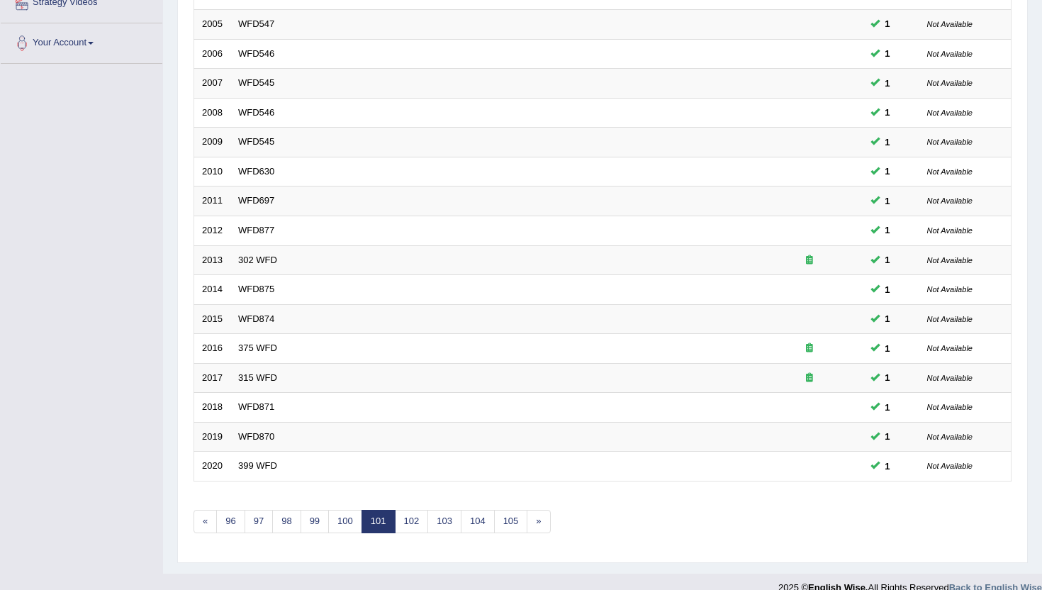
scroll to position [340, 0]
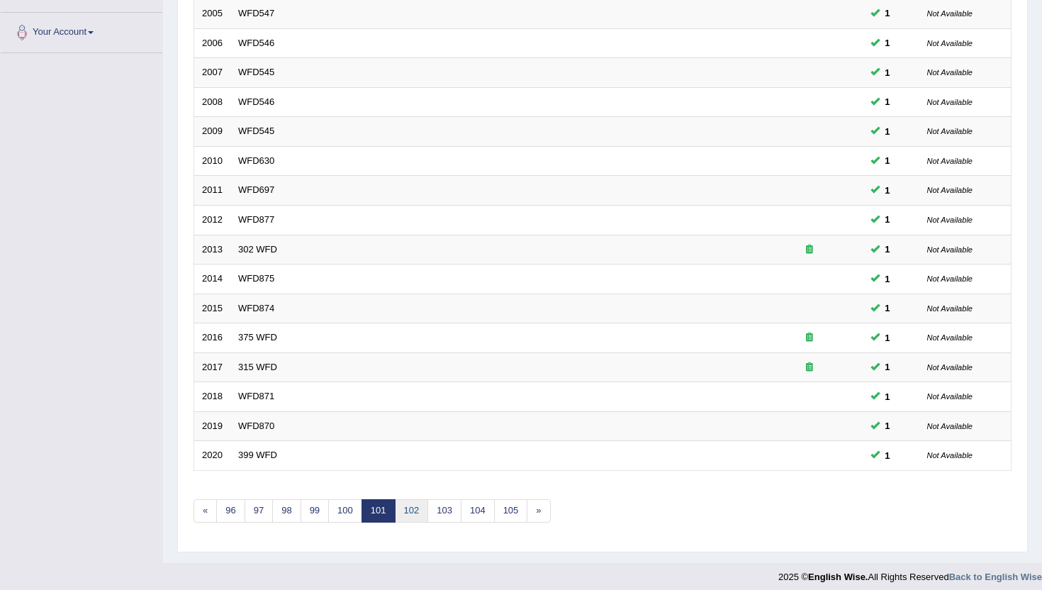
click at [419, 515] on link "102" at bounding box center [412, 510] width 34 height 23
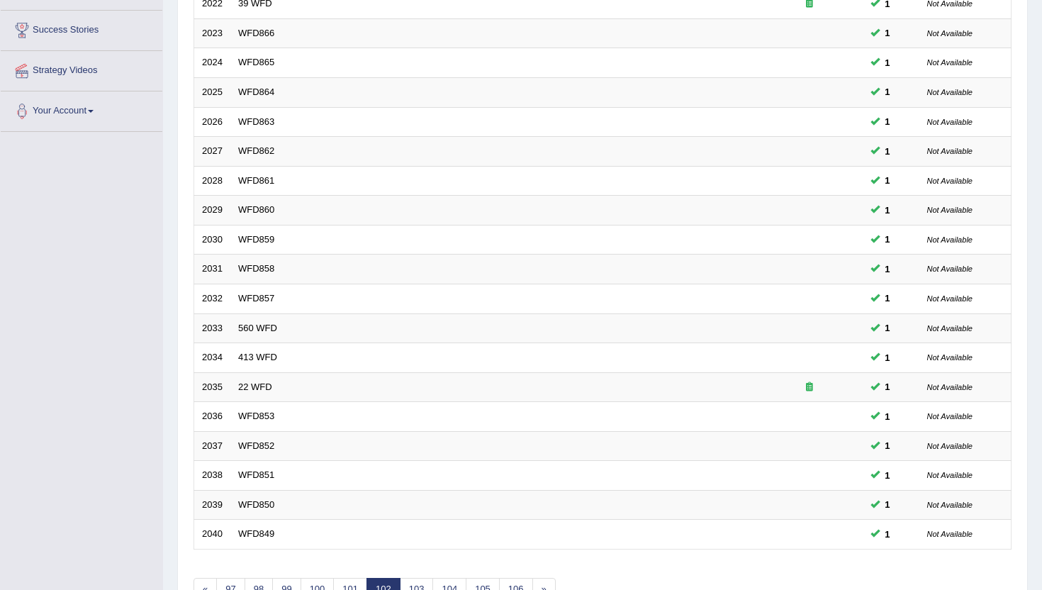
scroll to position [284, 0]
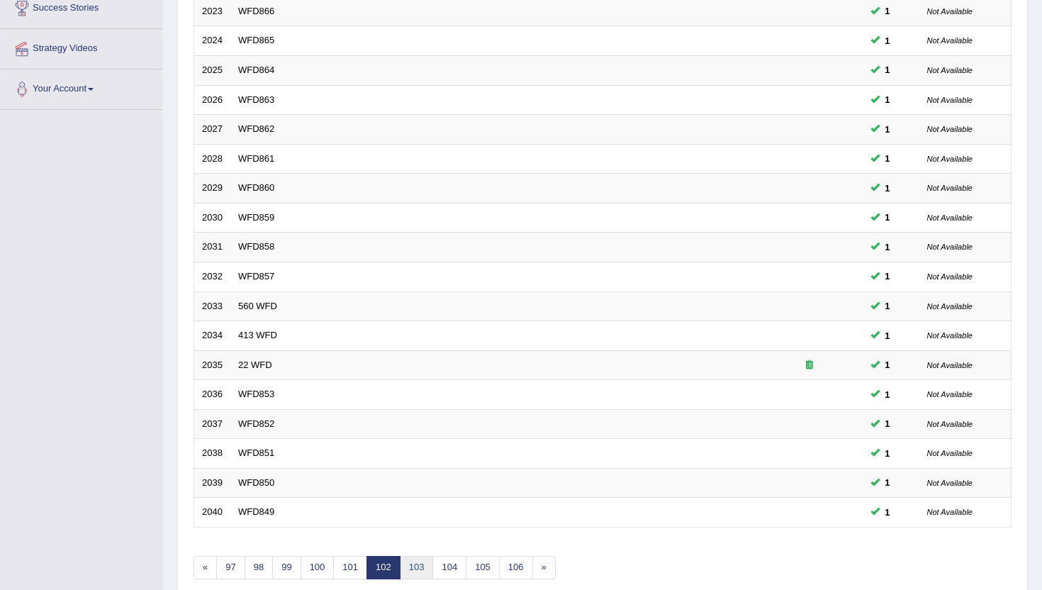
click at [418, 564] on link "103" at bounding box center [417, 567] width 34 height 23
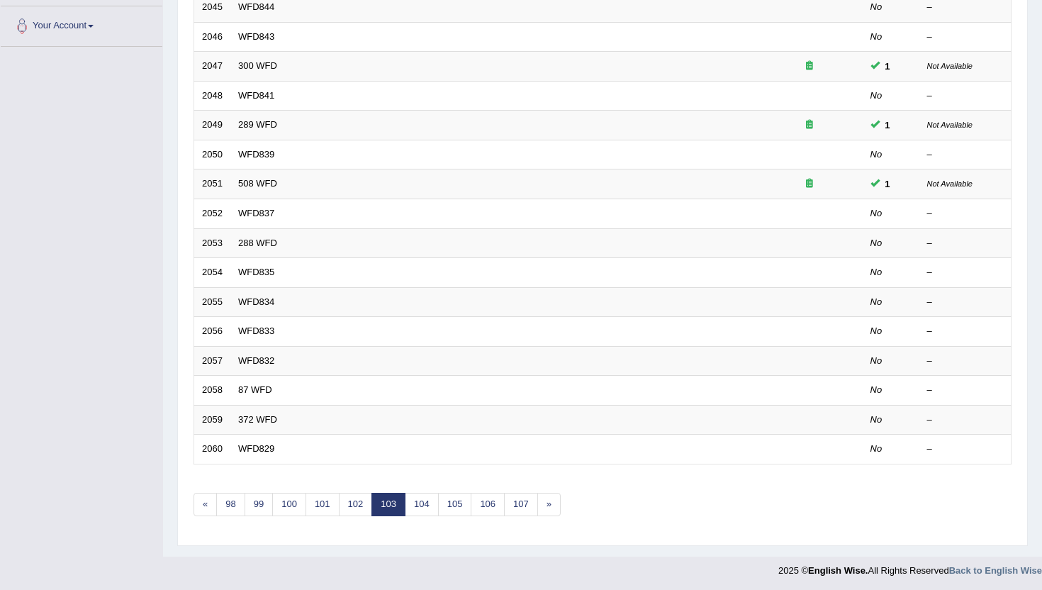
scroll to position [349, 0]
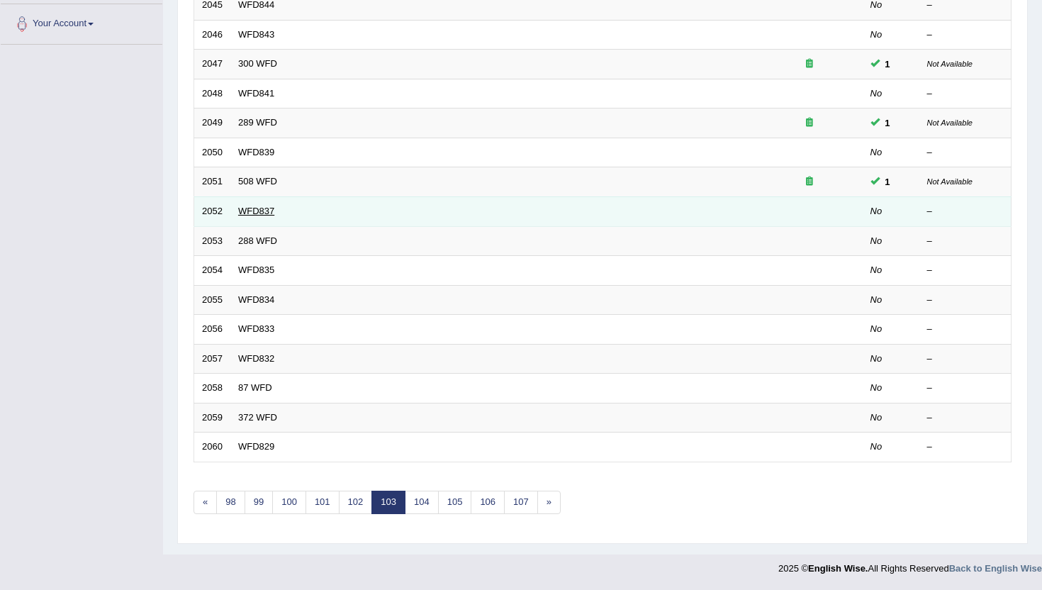
click at [252, 213] on link "WFD837" at bounding box center [256, 211] width 36 height 11
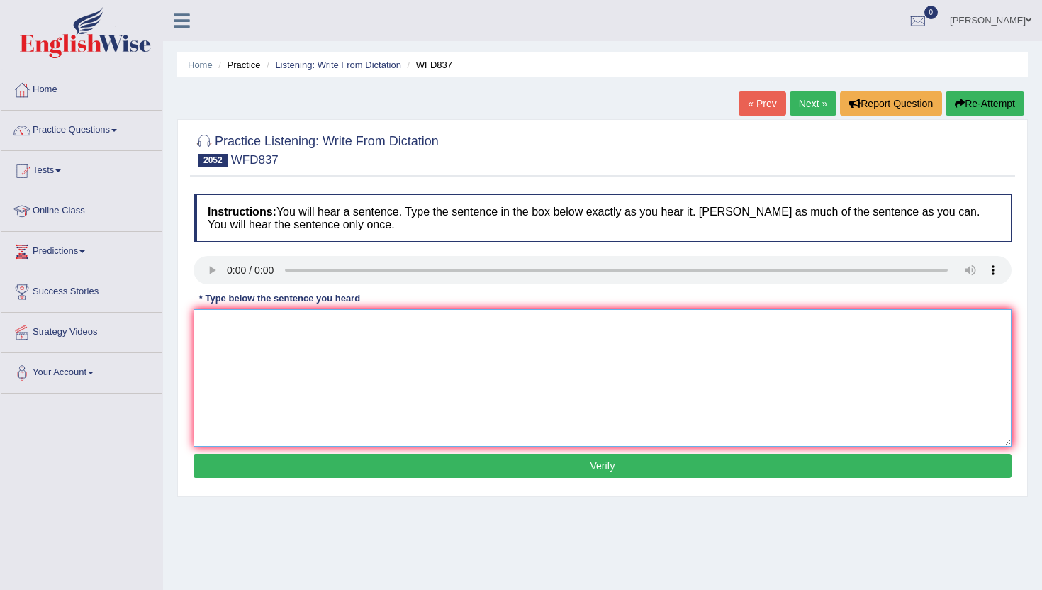
click at [254, 353] on textarea at bounding box center [602, 378] width 818 height 138
type textarea "m"
click at [252, 478] on div "Instructions: You will hear a sentence. Type the sentence in the box below exac…" at bounding box center [602, 338] width 825 height 302
click at [253, 465] on button "Verify" at bounding box center [602, 466] width 818 height 24
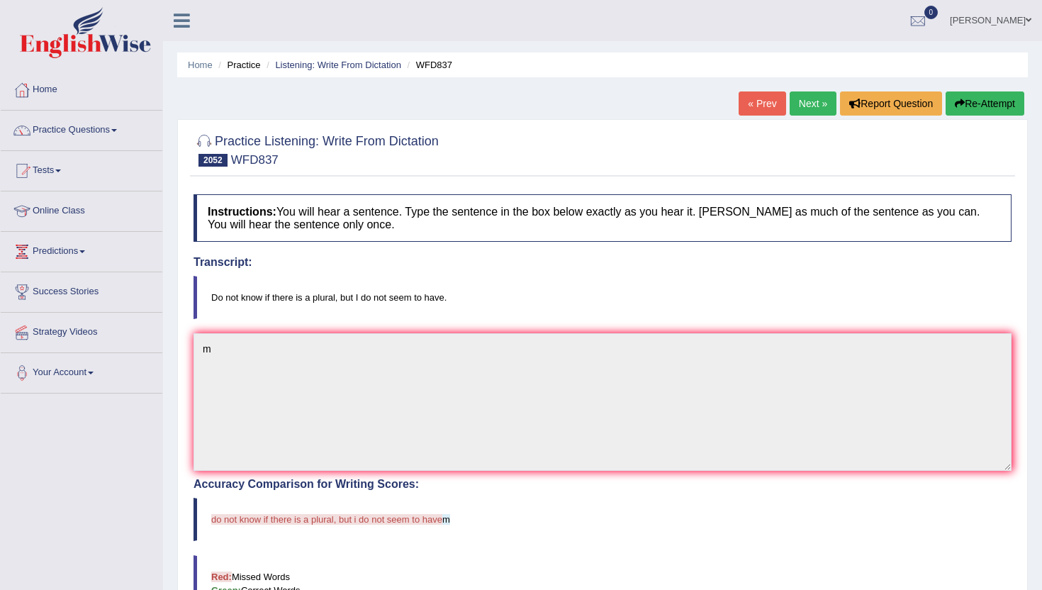
click at [796, 100] on link "Next »" at bounding box center [813, 103] width 47 height 24
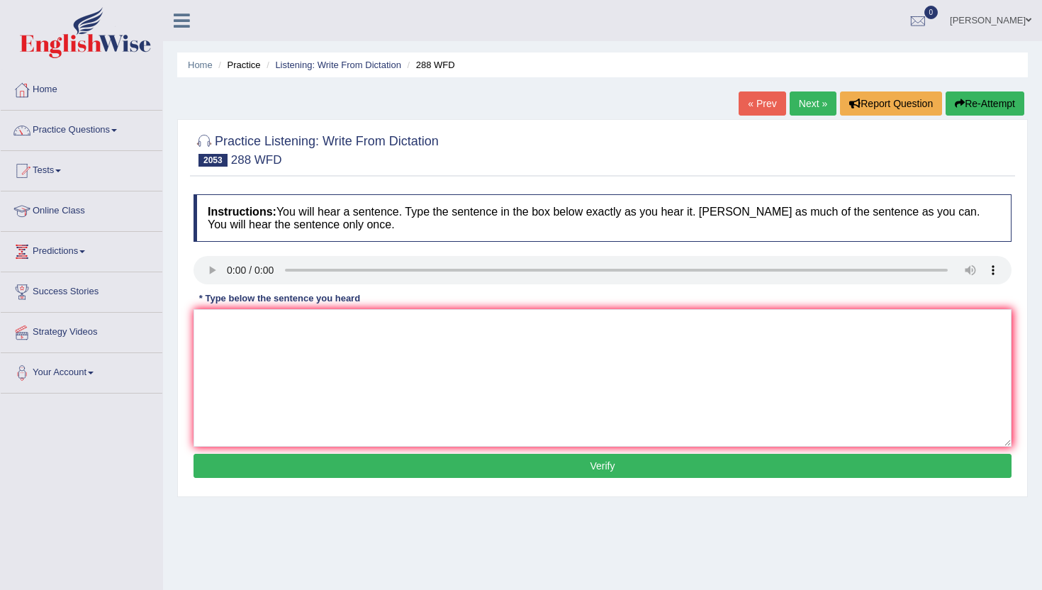
click at [819, 106] on link "Next »" at bounding box center [813, 103] width 47 height 24
click at [214, 322] on textarea at bounding box center [602, 378] width 818 height 138
type textarea "m"
click at [245, 466] on button "Verify" at bounding box center [602, 466] width 818 height 24
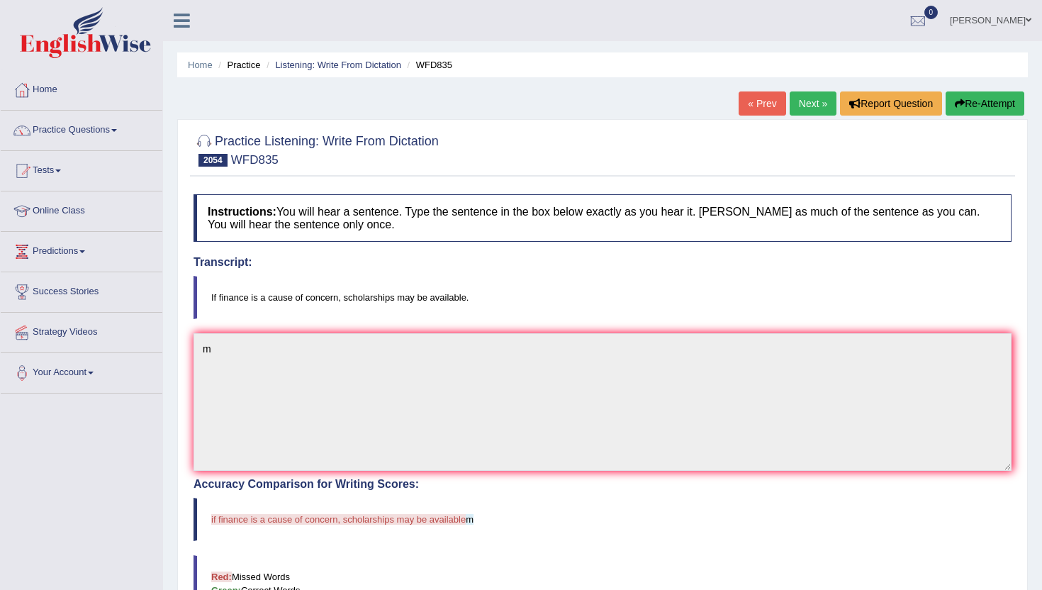
click at [814, 103] on link "Next »" at bounding box center [813, 103] width 47 height 24
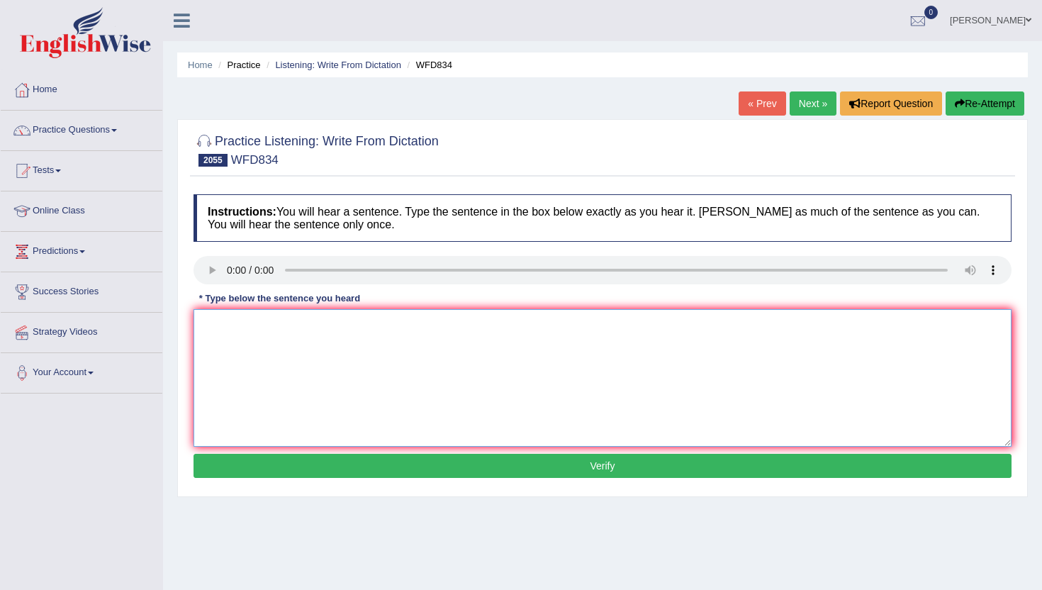
click at [353, 399] on textarea at bounding box center [602, 378] width 818 height 138
type textarea "n"
click at [352, 471] on button "Verify" at bounding box center [602, 466] width 818 height 24
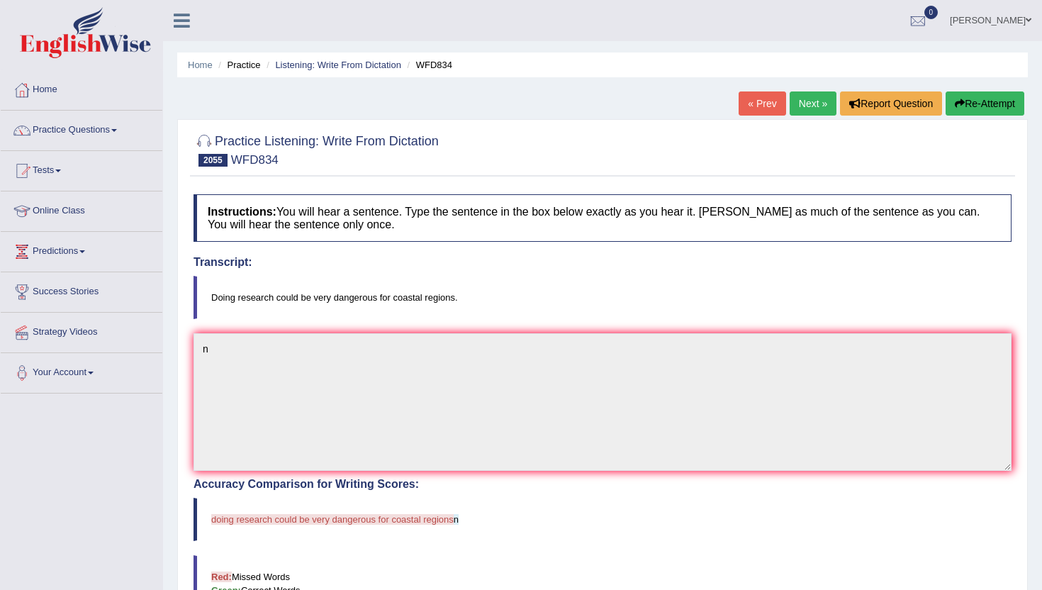
click at [795, 111] on link "Next »" at bounding box center [813, 103] width 47 height 24
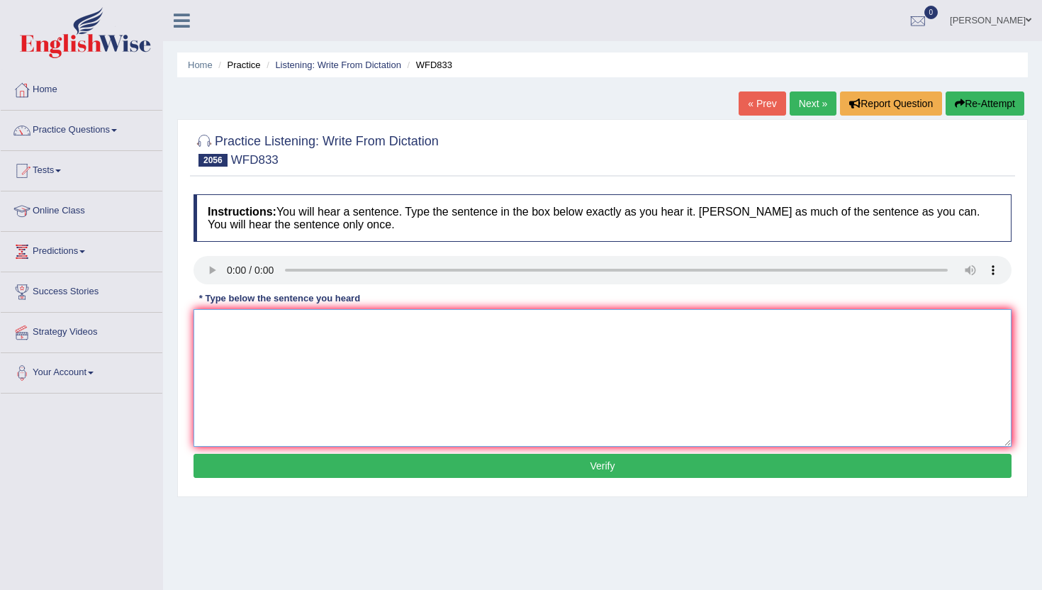
click at [251, 361] on textarea at bounding box center [602, 378] width 818 height 138
type textarea "n"
click at [263, 462] on button "Verify" at bounding box center [602, 466] width 818 height 24
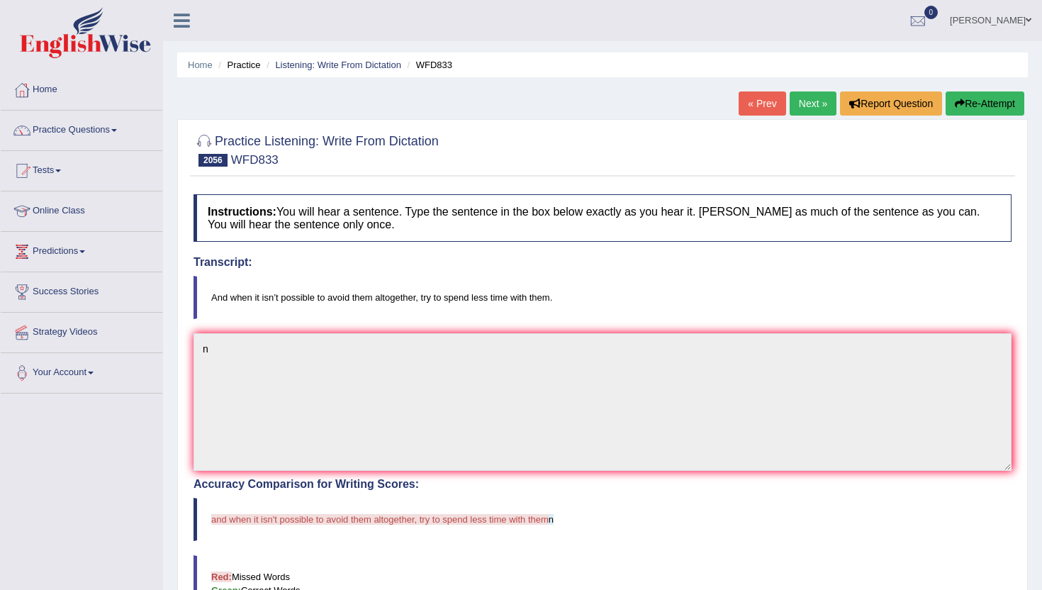
click at [812, 100] on link "Next »" at bounding box center [813, 103] width 47 height 24
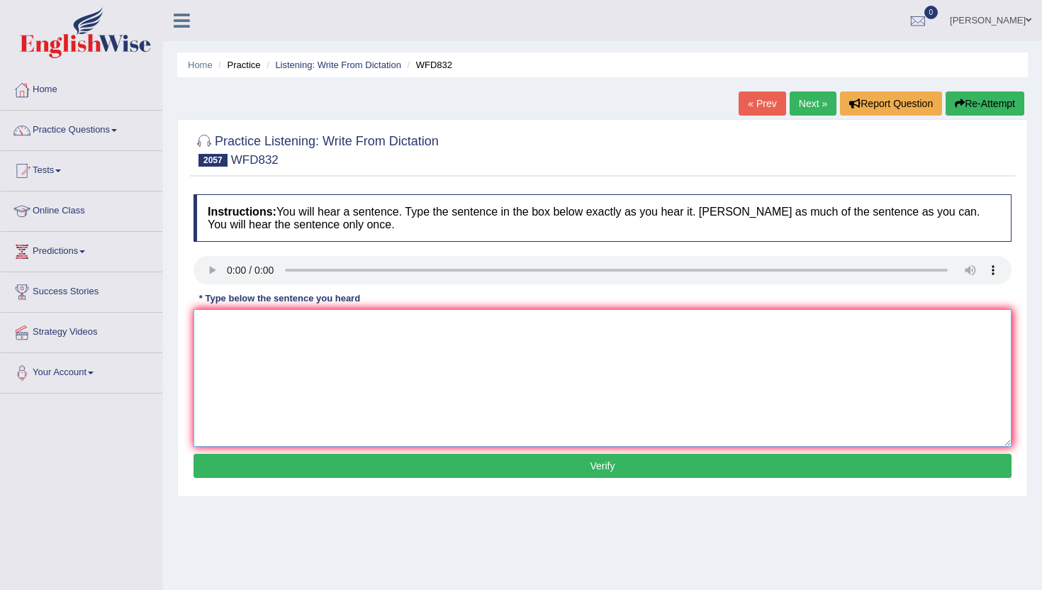
click at [239, 341] on textarea at bounding box center [602, 378] width 818 height 138
type textarea "m"
click at [211, 466] on button "Verify" at bounding box center [602, 466] width 818 height 24
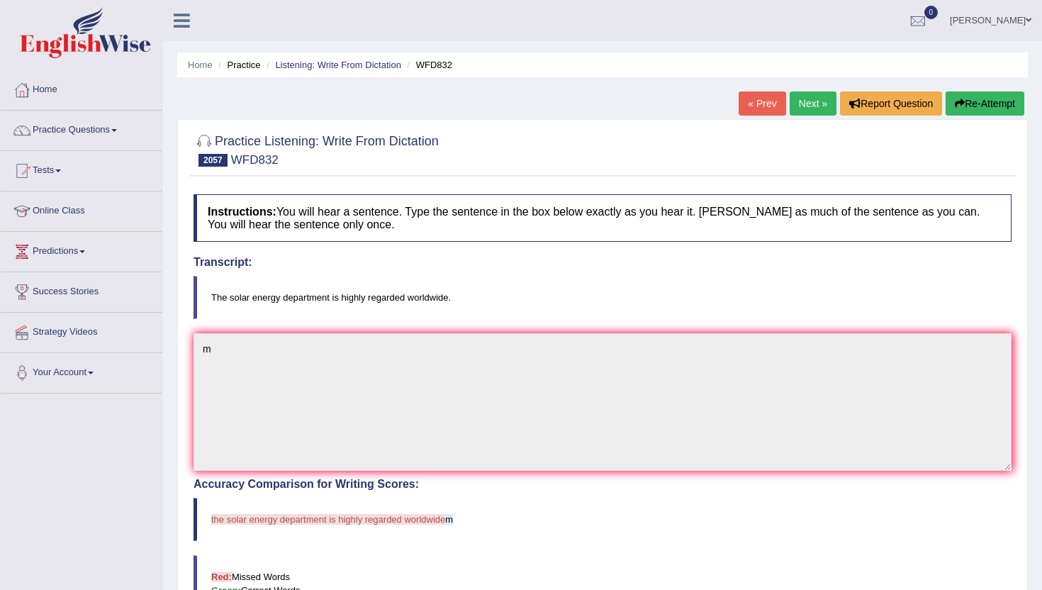
click at [803, 108] on link "Next »" at bounding box center [813, 103] width 47 height 24
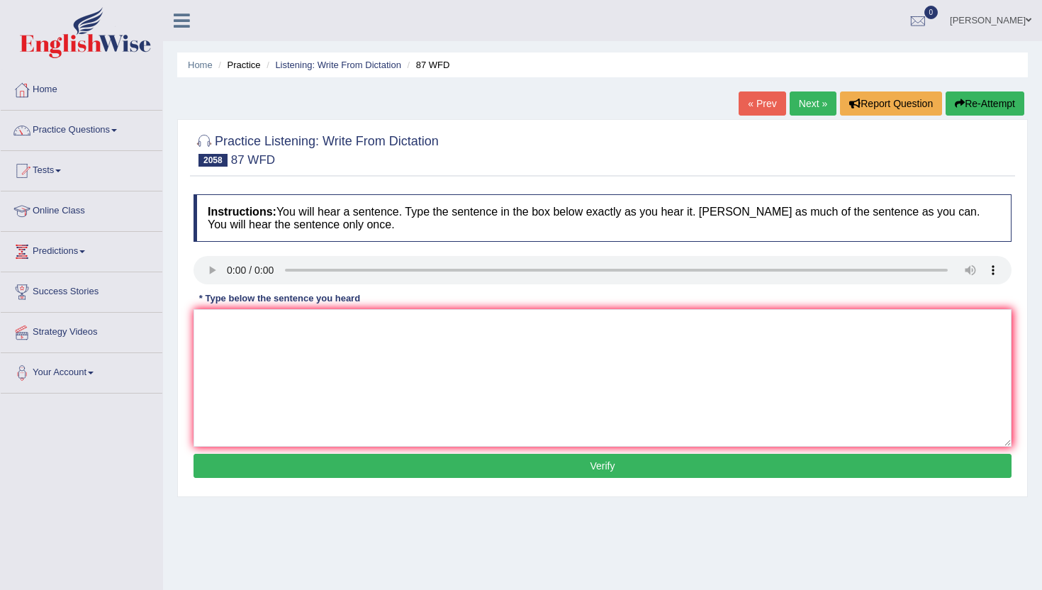
drag, startPoint x: 313, startPoint y: 452, endPoint x: 313, endPoint y: 417, distance: 34.7
click at [313, 417] on div "Instructions: You will hear a sentence. Type the sentence in the box below exac…" at bounding box center [602, 338] width 825 height 302
click at [313, 417] on textarea at bounding box center [602, 378] width 818 height 138
type textarea "n"
click at [317, 481] on div "Instructions: You will hear a sentence. Type the sentence in the box below exac…" at bounding box center [602, 338] width 825 height 302
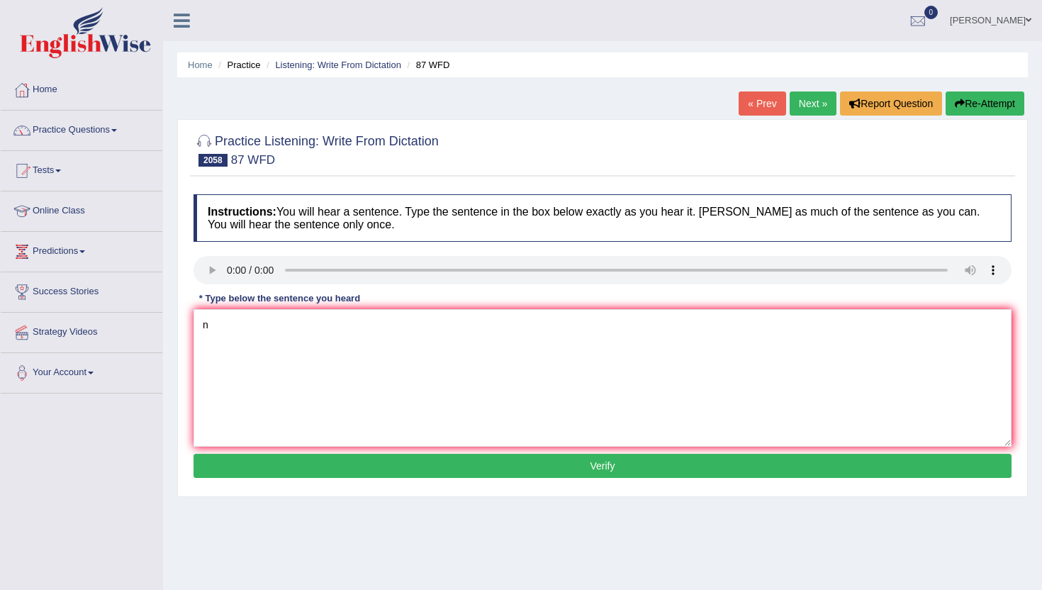
click at [318, 467] on button "Verify" at bounding box center [602, 466] width 818 height 24
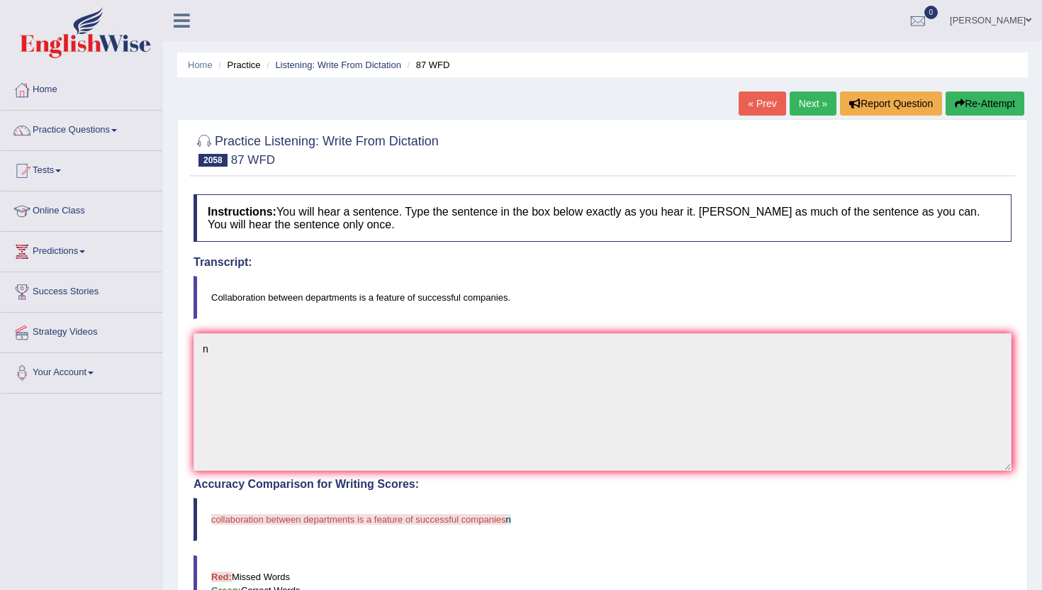
click at [796, 105] on link "Next »" at bounding box center [813, 103] width 47 height 24
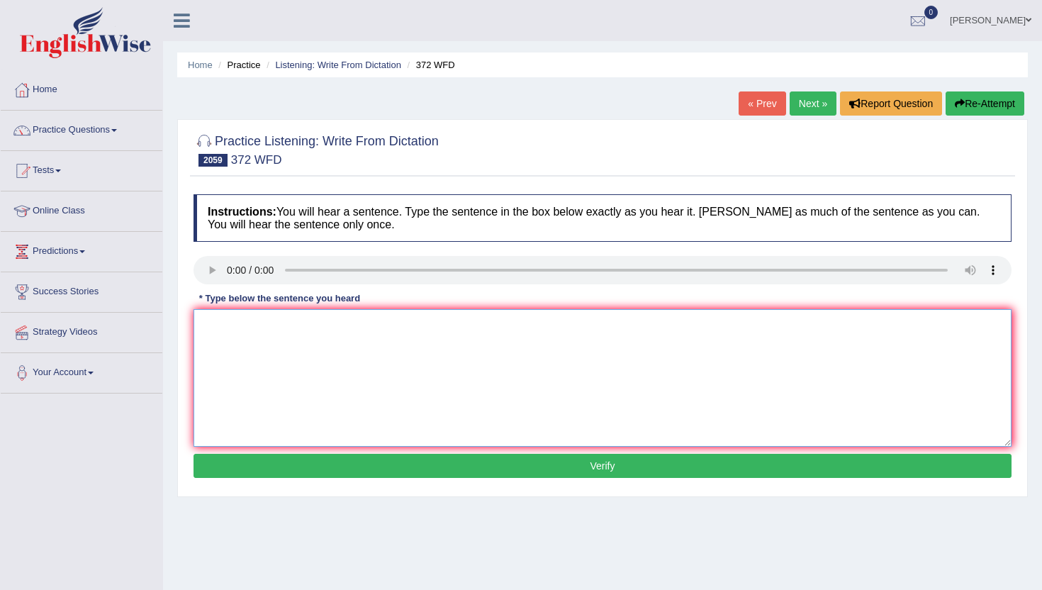
click at [250, 371] on textarea at bounding box center [602, 378] width 818 height 138
type textarea "n"
click at [259, 468] on button "Verify" at bounding box center [602, 466] width 818 height 24
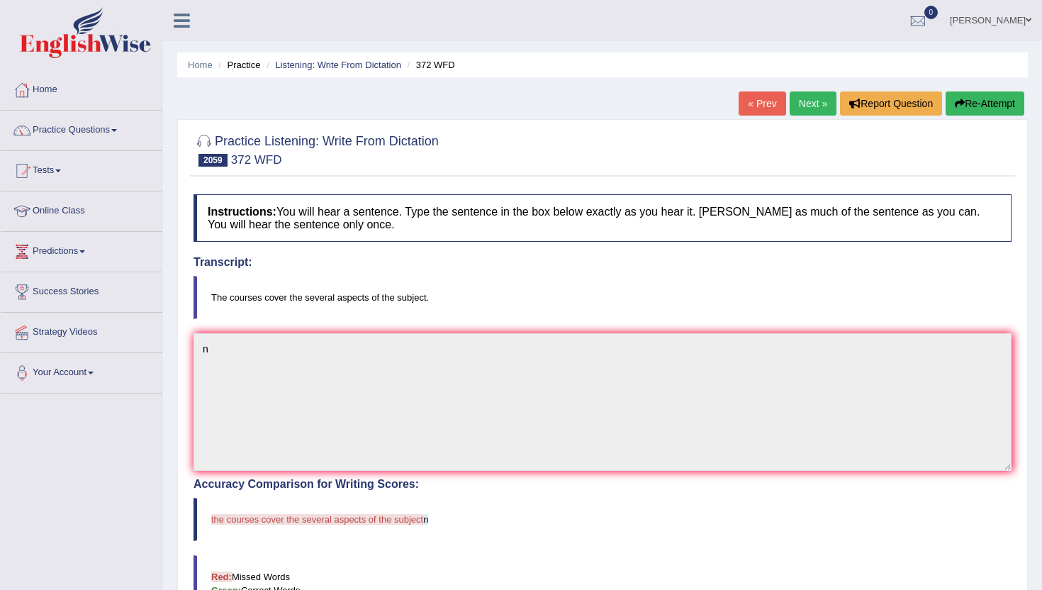
click at [811, 103] on link "Next »" at bounding box center [813, 103] width 47 height 24
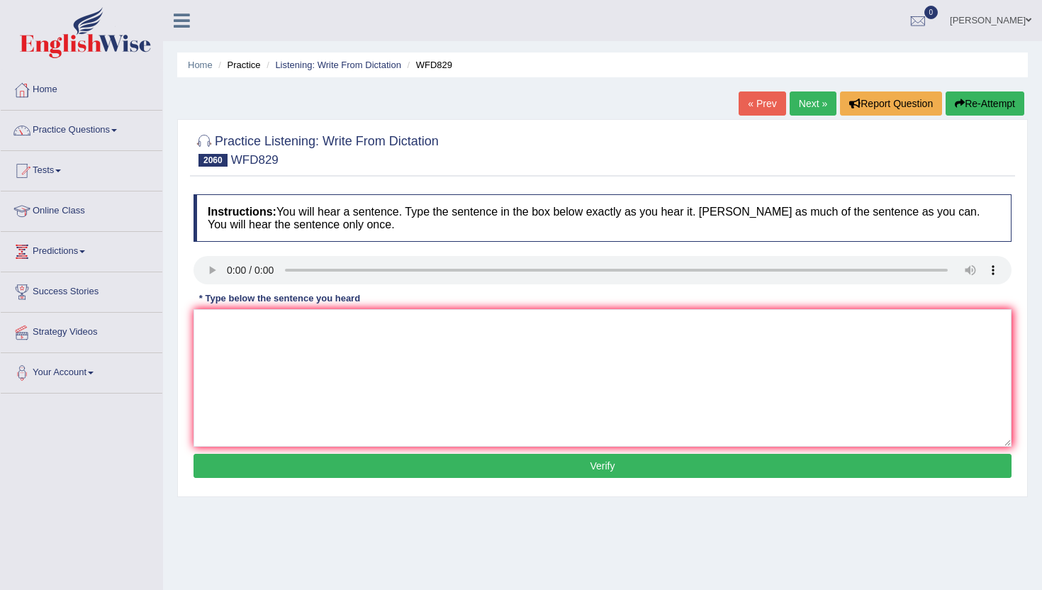
click at [226, 305] on div "Instructions: You will hear a sentence. Type the sentence in the box below exac…" at bounding box center [602, 338] width 825 height 302
click at [259, 375] on textarea at bounding box center [602, 378] width 818 height 138
type textarea "m"
click at [247, 470] on button "Verify" at bounding box center [602, 466] width 818 height 24
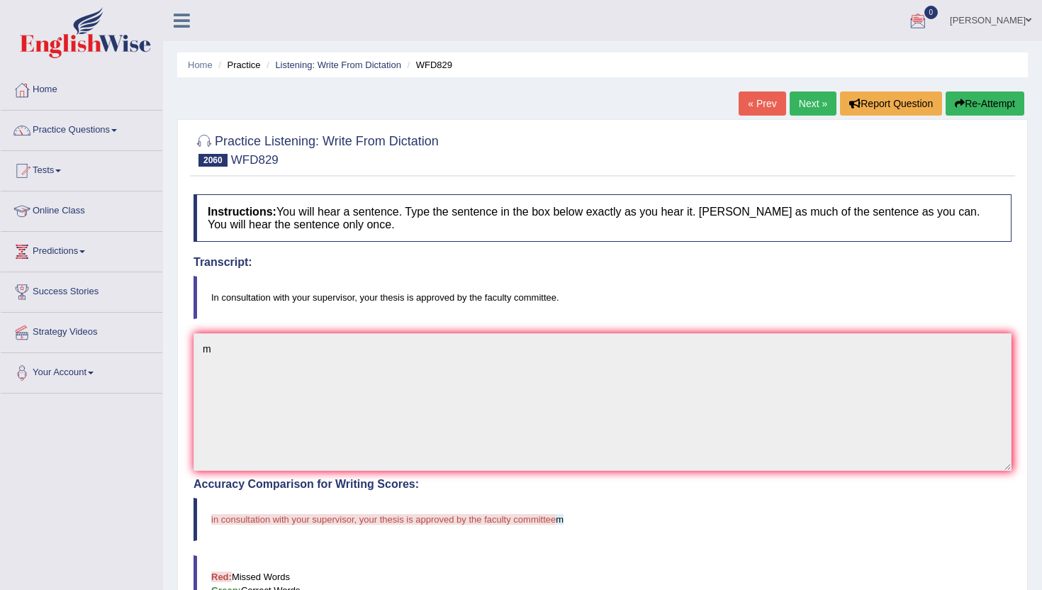
click at [809, 98] on link "Next »" at bounding box center [813, 103] width 47 height 24
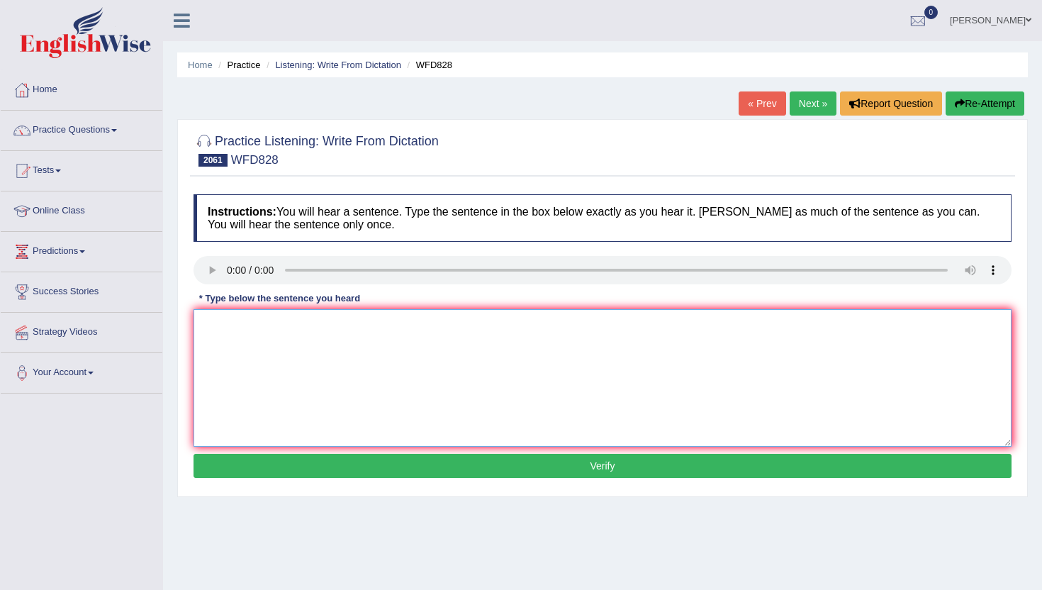
click at [249, 376] on textarea at bounding box center [602, 378] width 818 height 138
type textarea "n"
click at [240, 467] on button "Verify" at bounding box center [602, 466] width 818 height 24
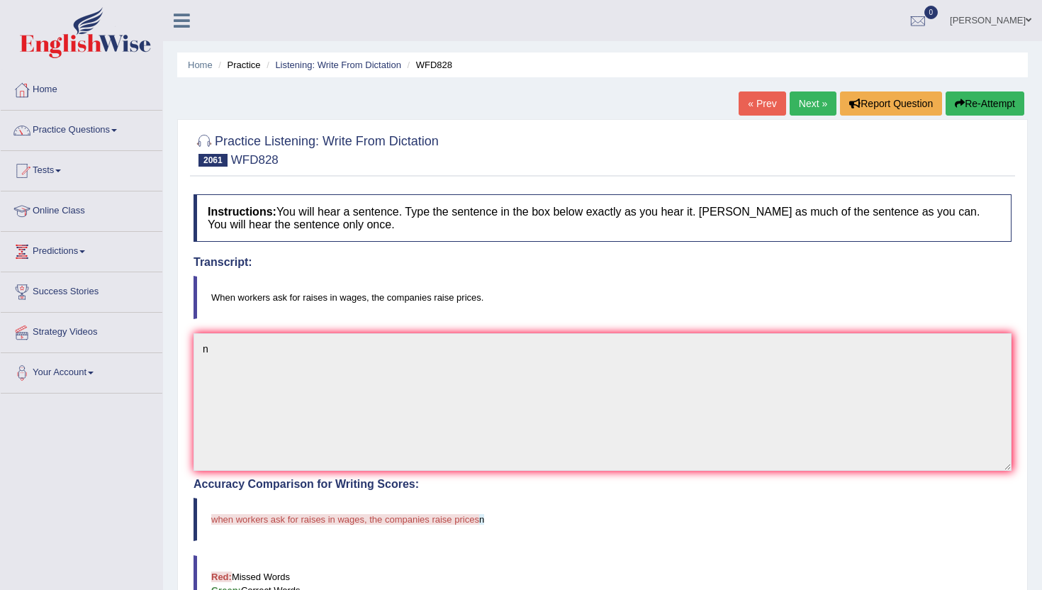
click at [822, 105] on link "Next »" at bounding box center [813, 103] width 47 height 24
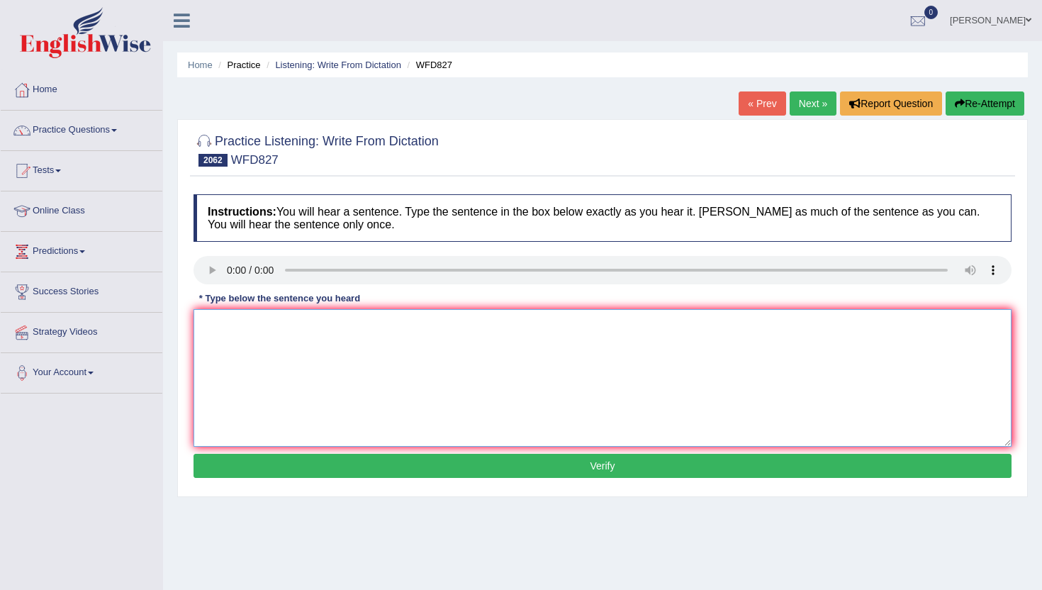
click at [233, 317] on textarea at bounding box center [602, 378] width 818 height 138
type textarea "n"
click at [229, 460] on button "Verify" at bounding box center [602, 466] width 818 height 24
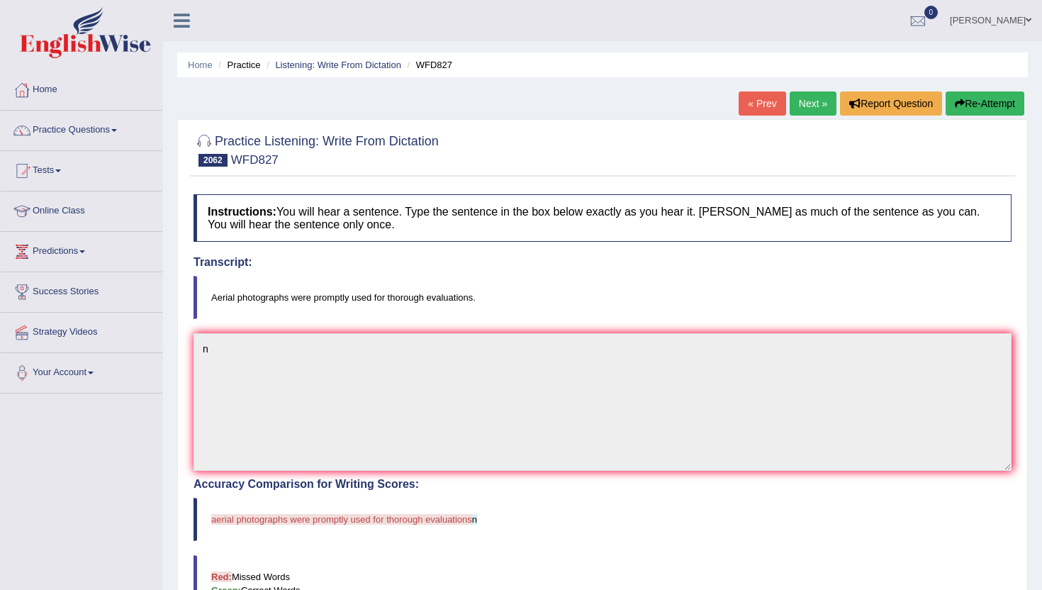
click at [811, 98] on link "Next »" at bounding box center [813, 103] width 47 height 24
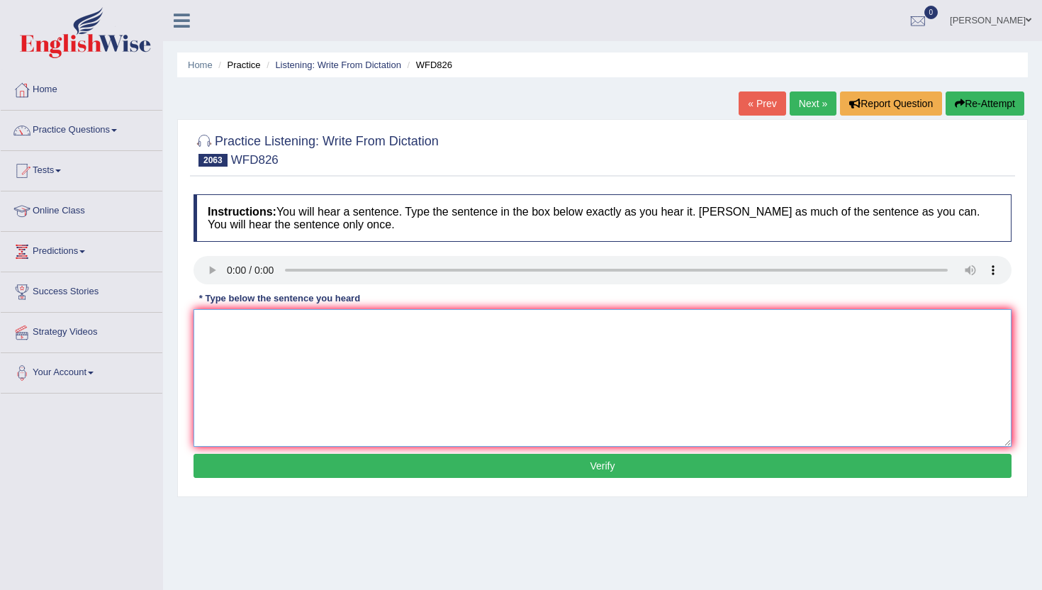
click at [262, 396] on textarea at bounding box center [602, 378] width 818 height 138
type textarea "n"
click at [271, 471] on button "Verify" at bounding box center [602, 466] width 818 height 24
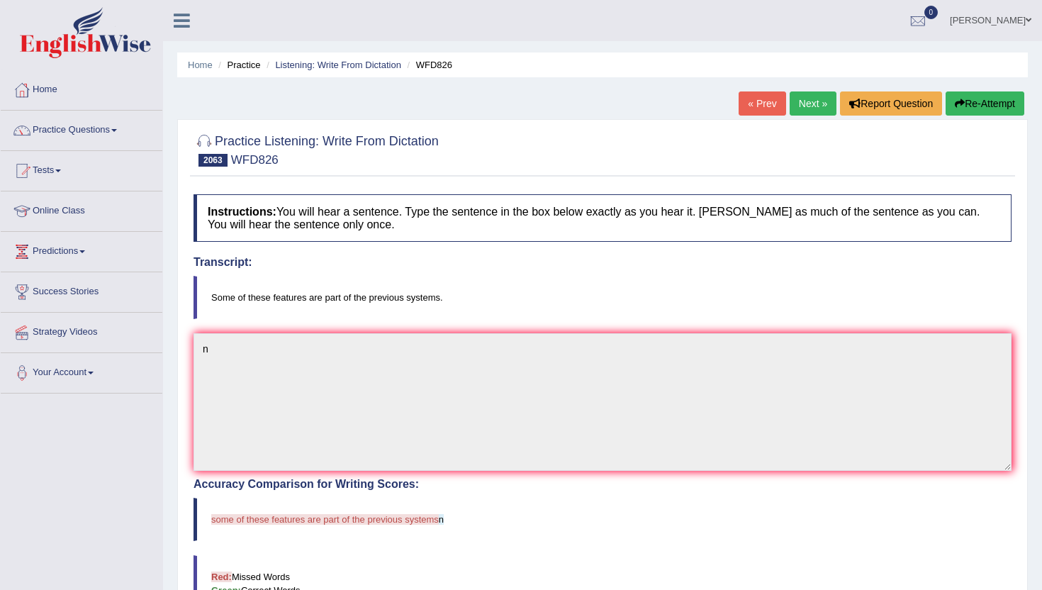
click at [802, 109] on link "Next »" at bounding box center [813, 103] width 47 height 24
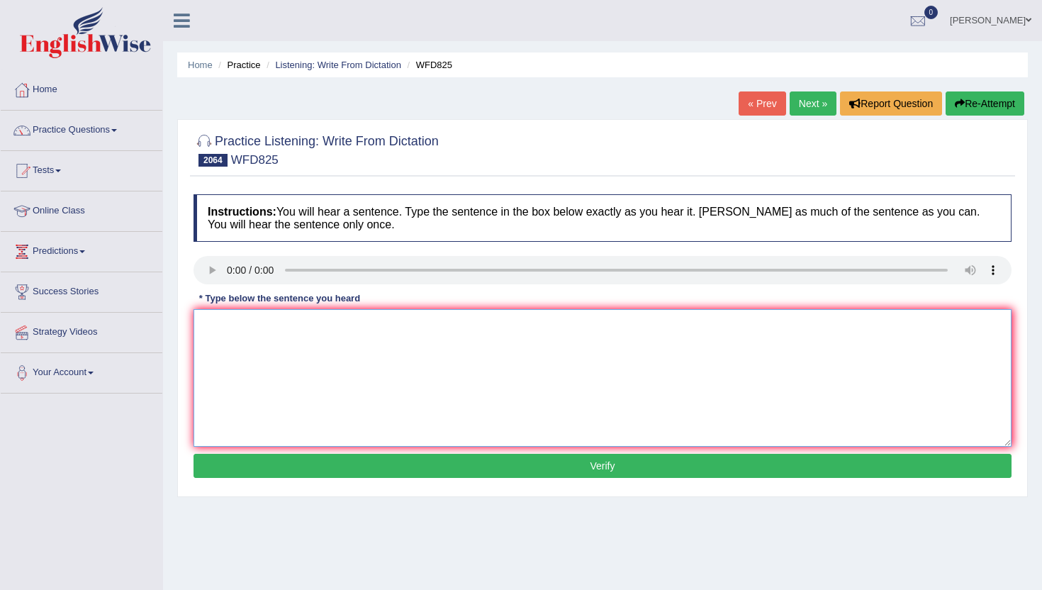
click at [237, 389] on textarea at bounding box center [602, 378] width 818 height 138
type textarea "n"
click at [241, 460] on button "Verify" at bounding box center [602, 466] width 818 height 24
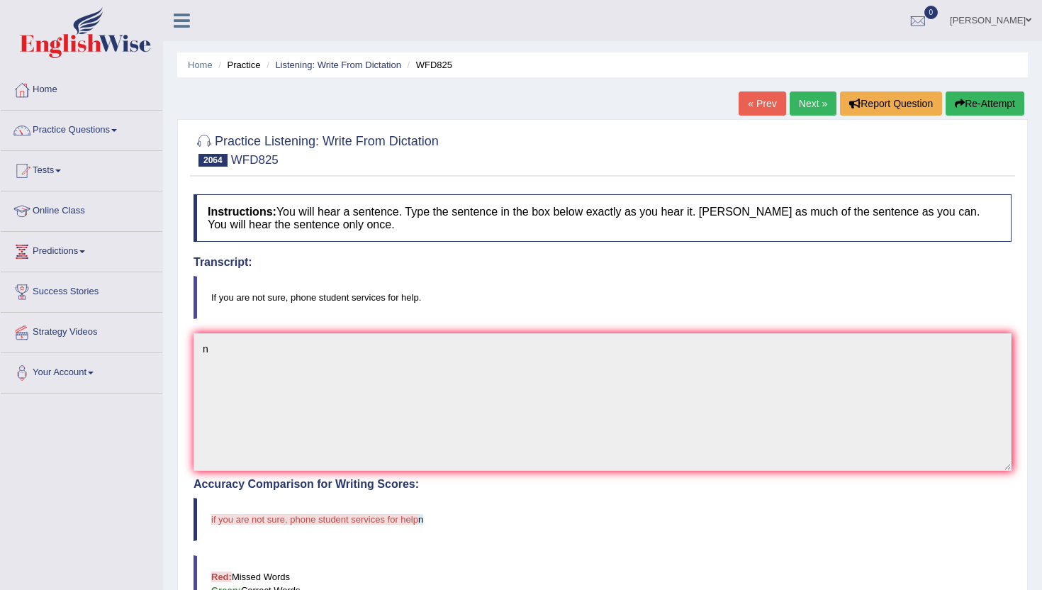
click at [807, 106] on link "Next »" at bounding box center [813, 103] width 47 height 24
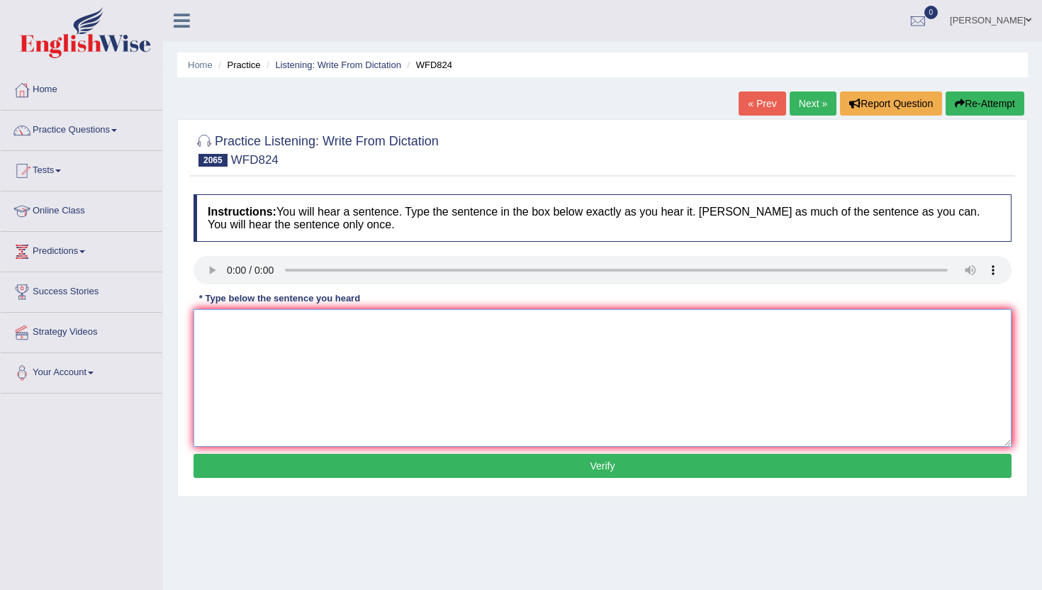
click at [303, 355] on textarea at bounding box center [602, 378] width 818 height 138
type textarea "b"
click at [279, 474] on button "Verify" at bounding box center [602, 466] width 818 height 24
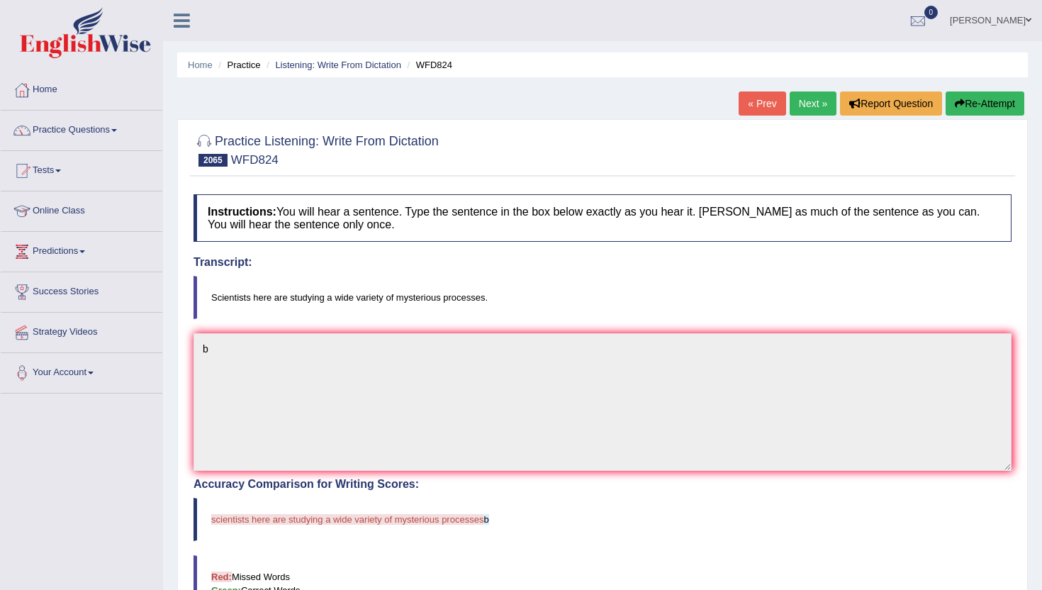
click at [799, 103] on link "Next »" at bounding box center [813, 103] width 47 height 24
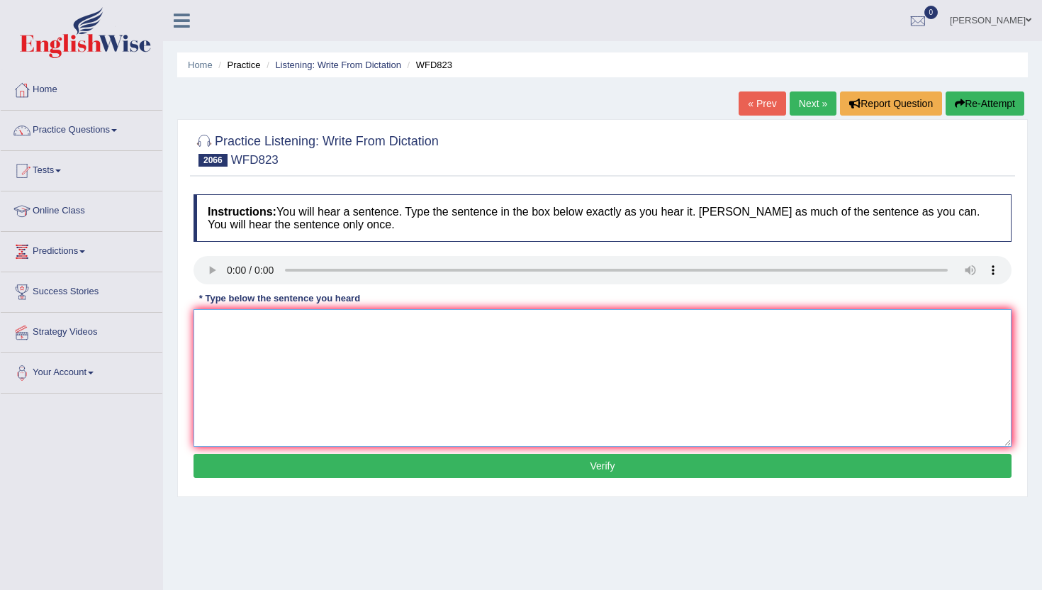
click at [293, 406] on textarea at bounding box center [602, 378] width 818 height 138
type textarea "n"
click at [327, 468] on button "Verify" at bounding box center [602, 466] width 818 height 24
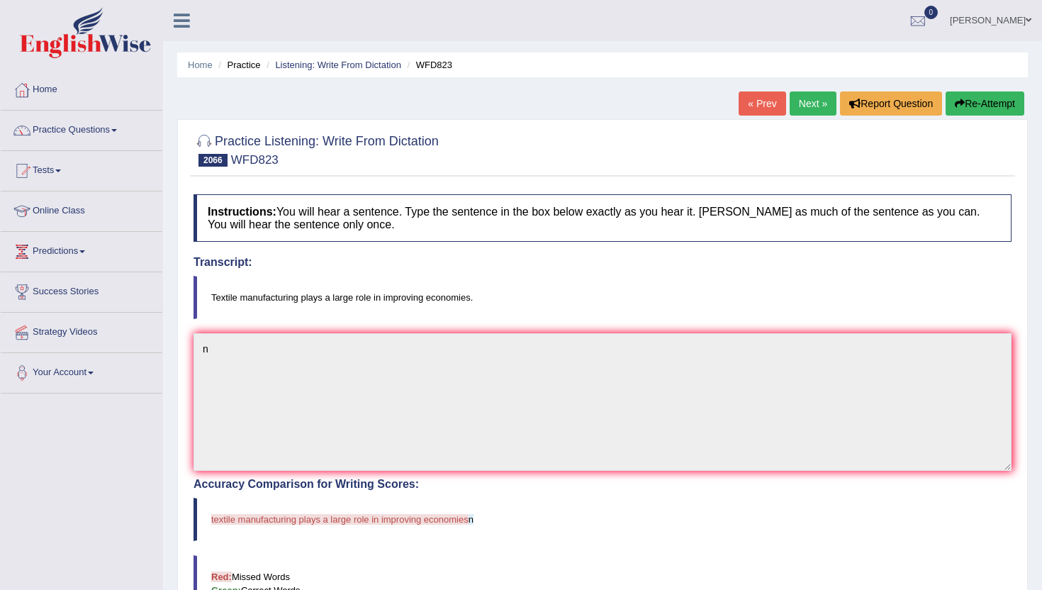
click at [798, 96] on link "Next »" at bounding box center [813, 103] width 47 height 24
